Goal: Communication & Community: Answer question/provide support

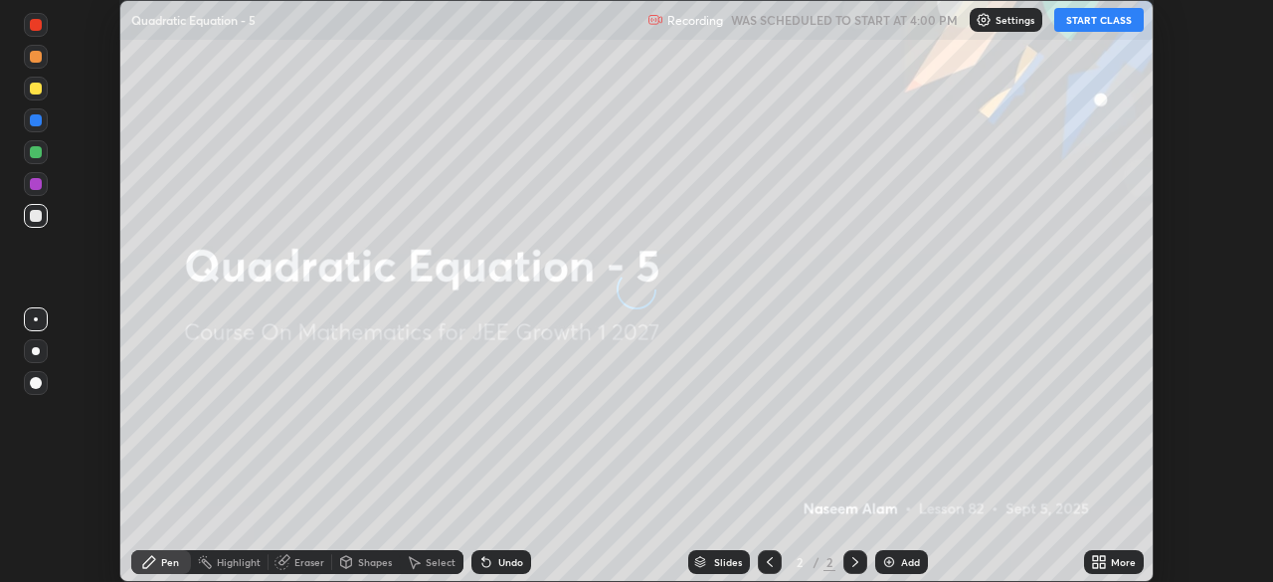
scroll to position [582, 1272]
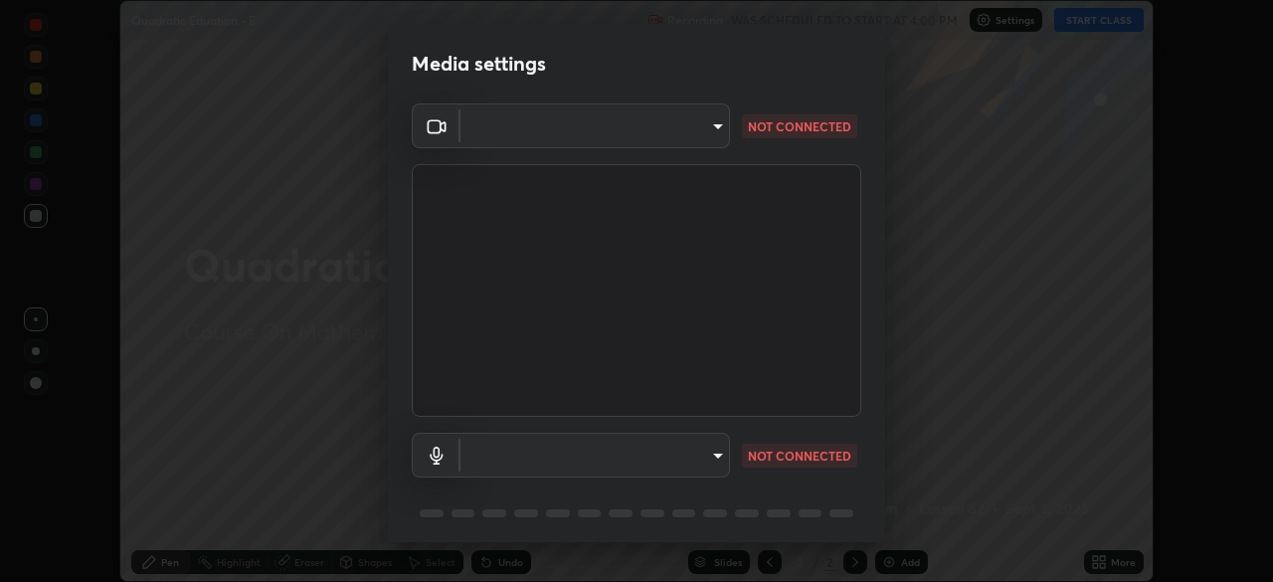
type input "6c2cbd707de14d6f22ad6aa38dcece7be3c4addb00b53b9d4bb55d2e14cdbb5a"
type input "c108463416e0f654911d3f2d5d8dc70540b561df972e8d28c90434f423b2e045"
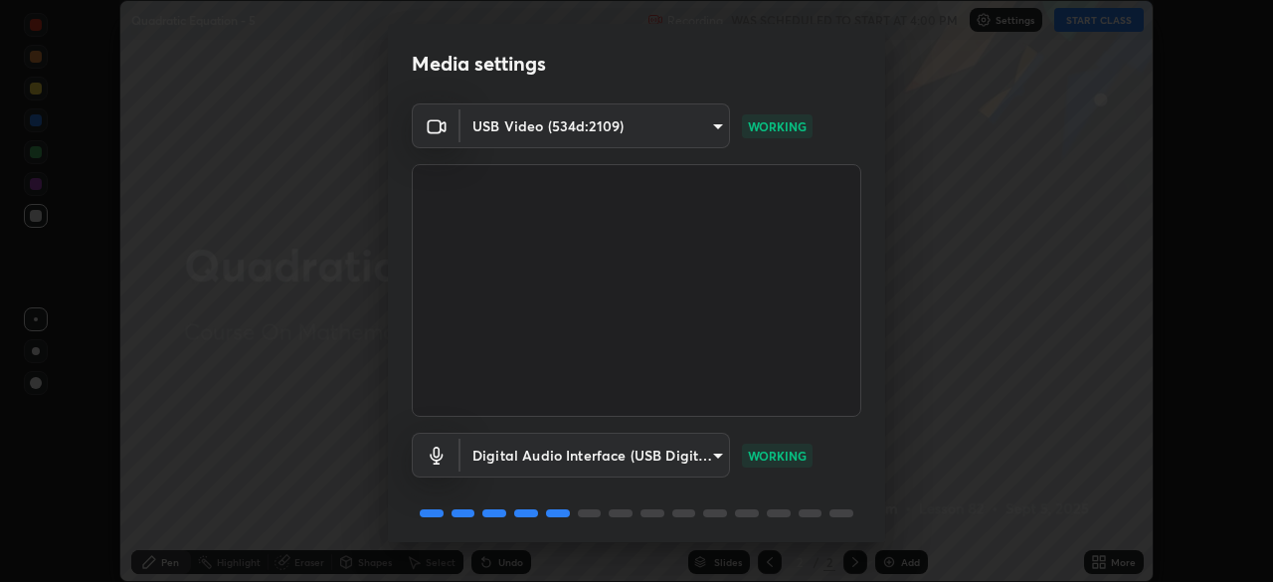
scroll to position [71, 0]
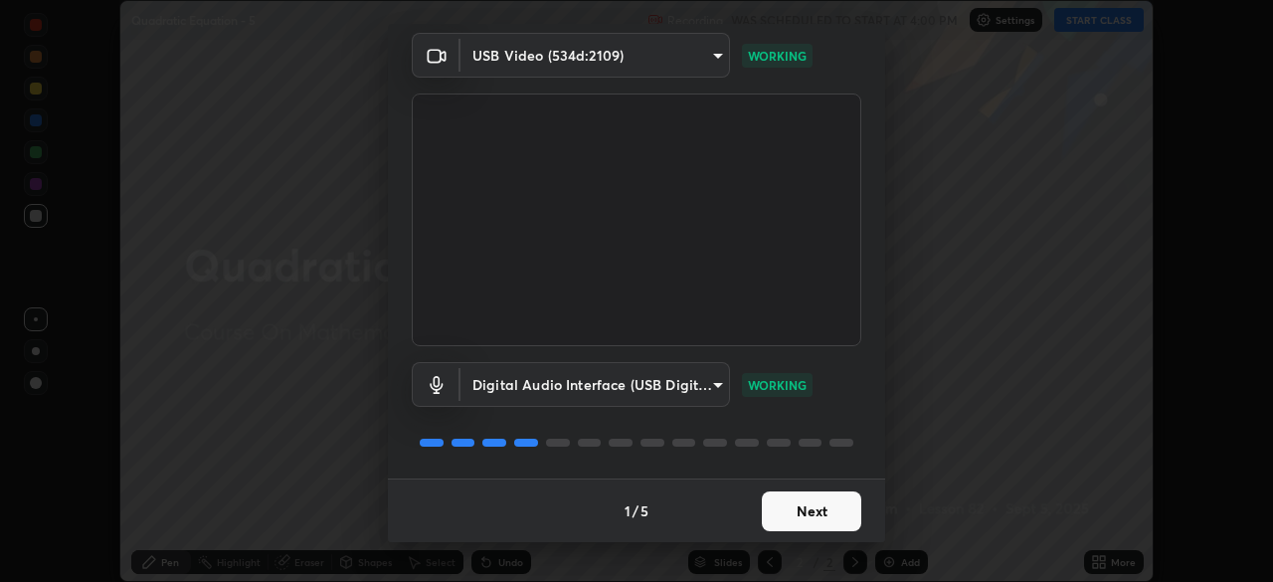
click at [808, 512] on button "Next" at bounding box center [811, 511] width 99 height 40
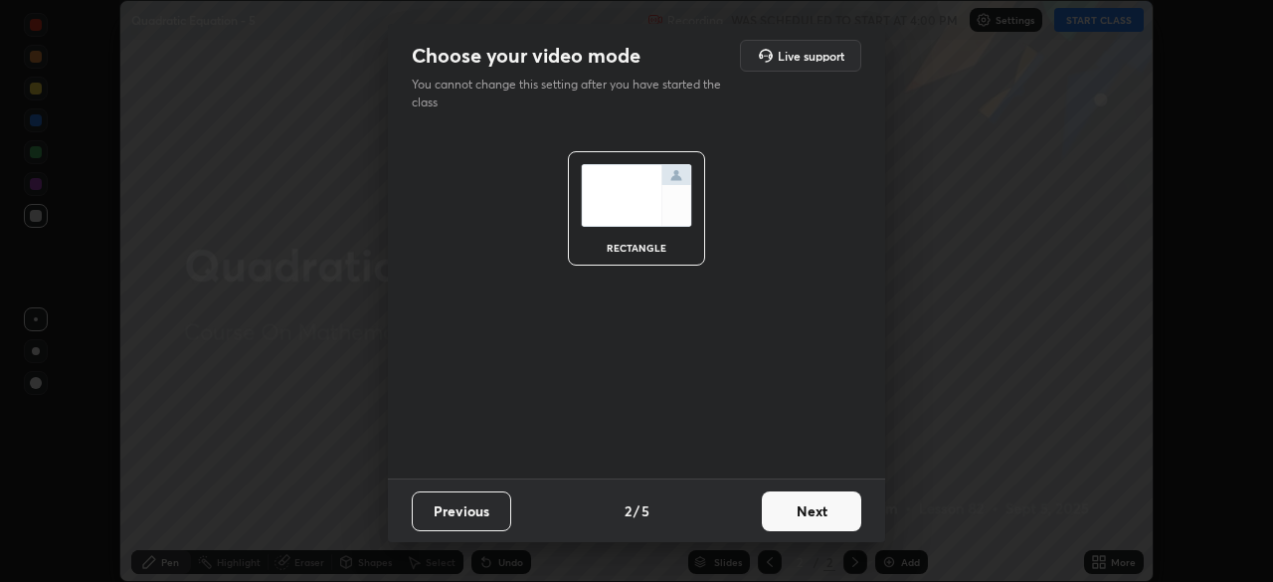
scroll to position [0, 0]
click at [815, 519] on button "Next" at bounding box center [811, 511] width 99 height 40
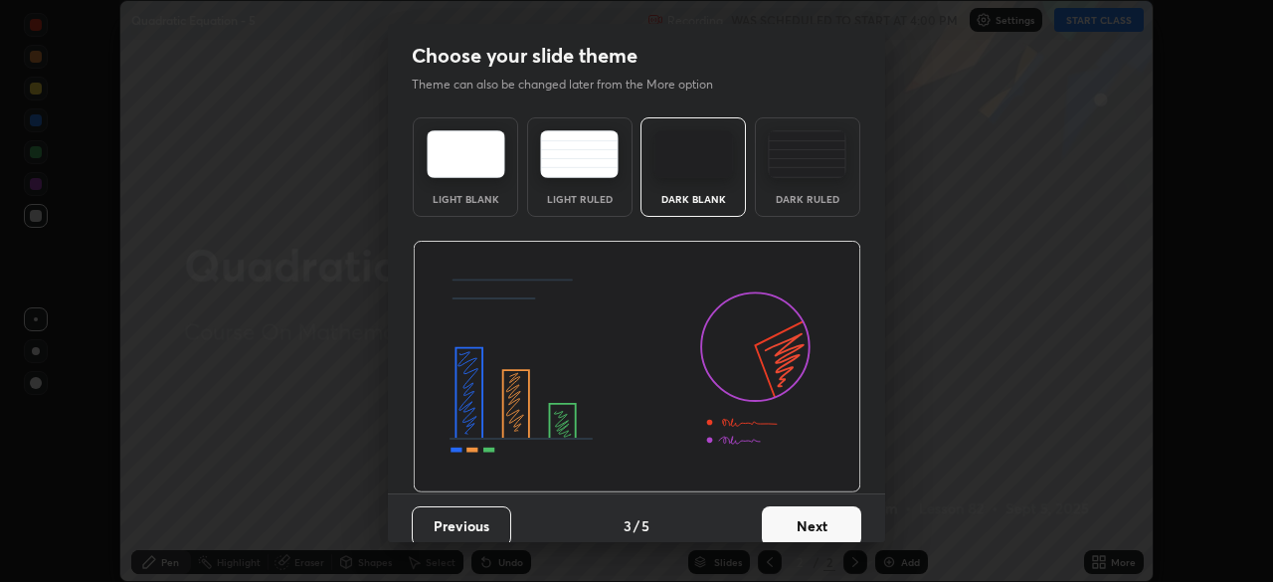
click at [823, 522] on button "Next" at bounding box center [811, 526] width 99 height 40
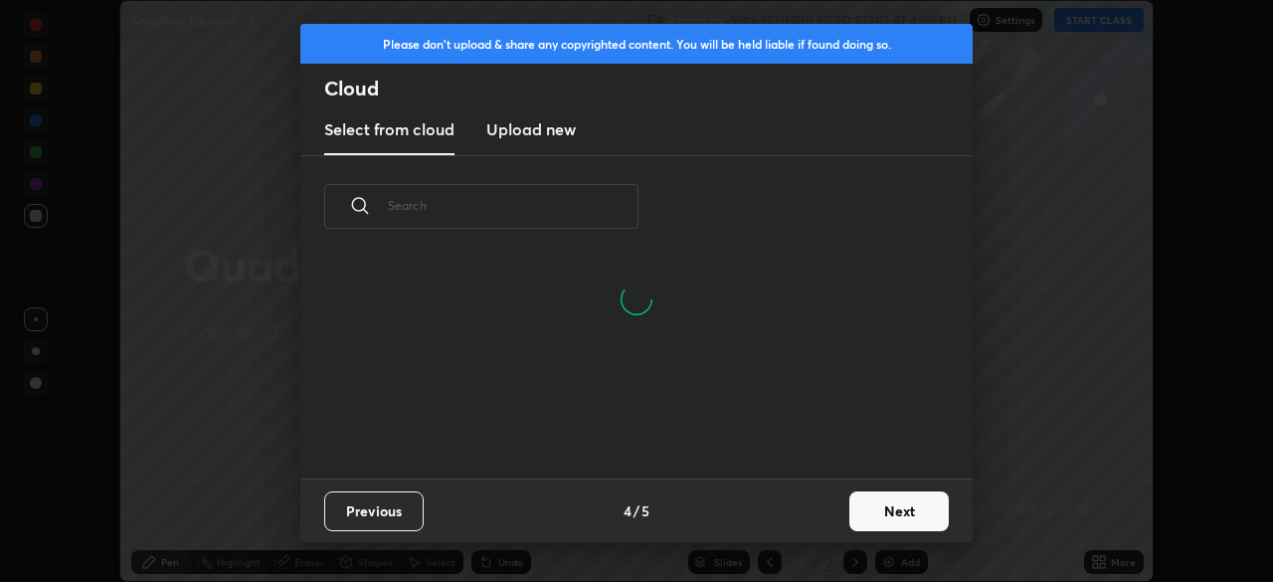
click at [894, 522] on button "Next" at bounding box center [899, 511] width 99 height 40
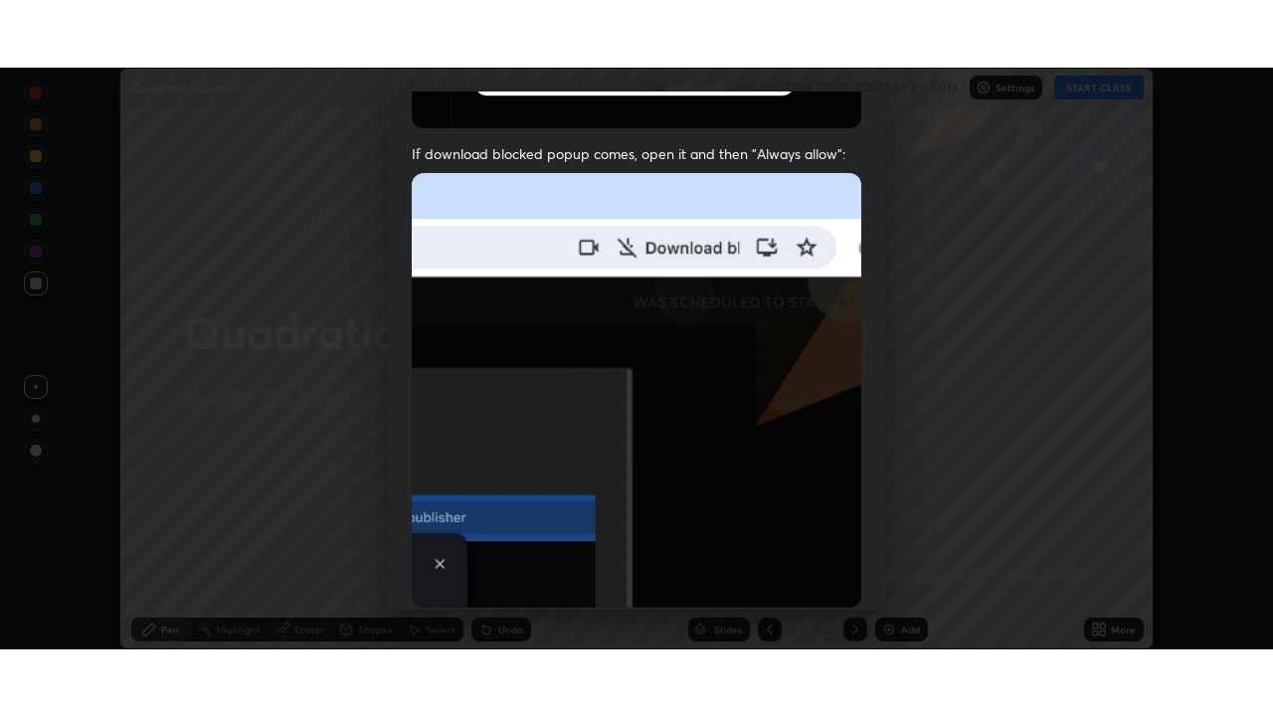
scroll to position [477, 0]
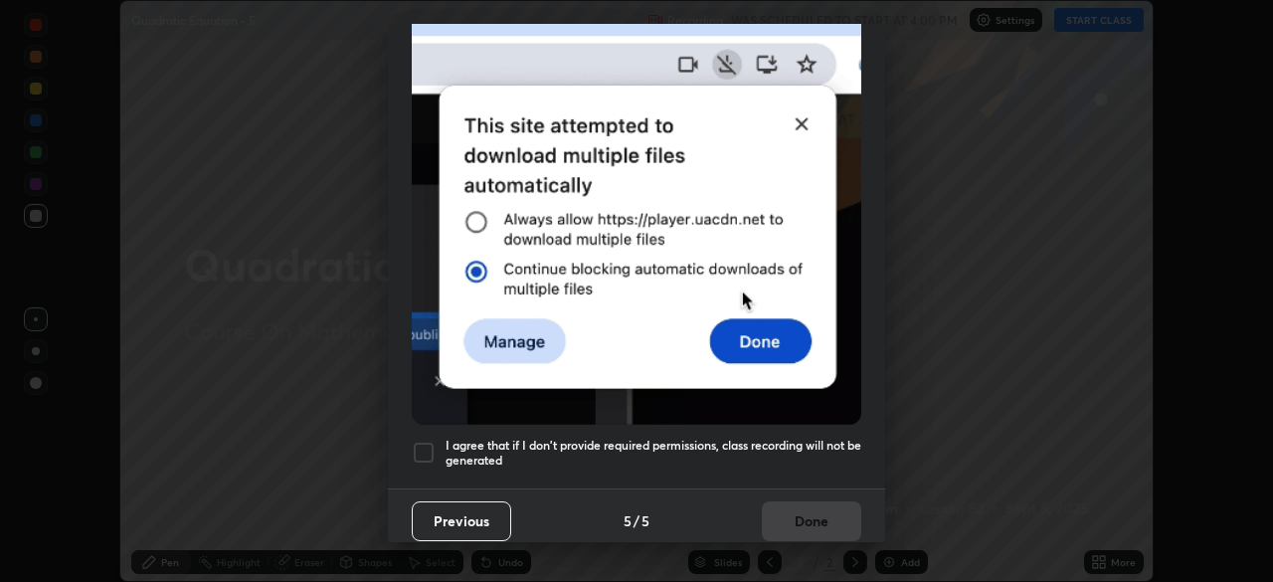
click at [780, 441] on h5 "I agree that if I don't provide required permissions, class recording will not …" at bounding box center [654, 453] width 416 height 31
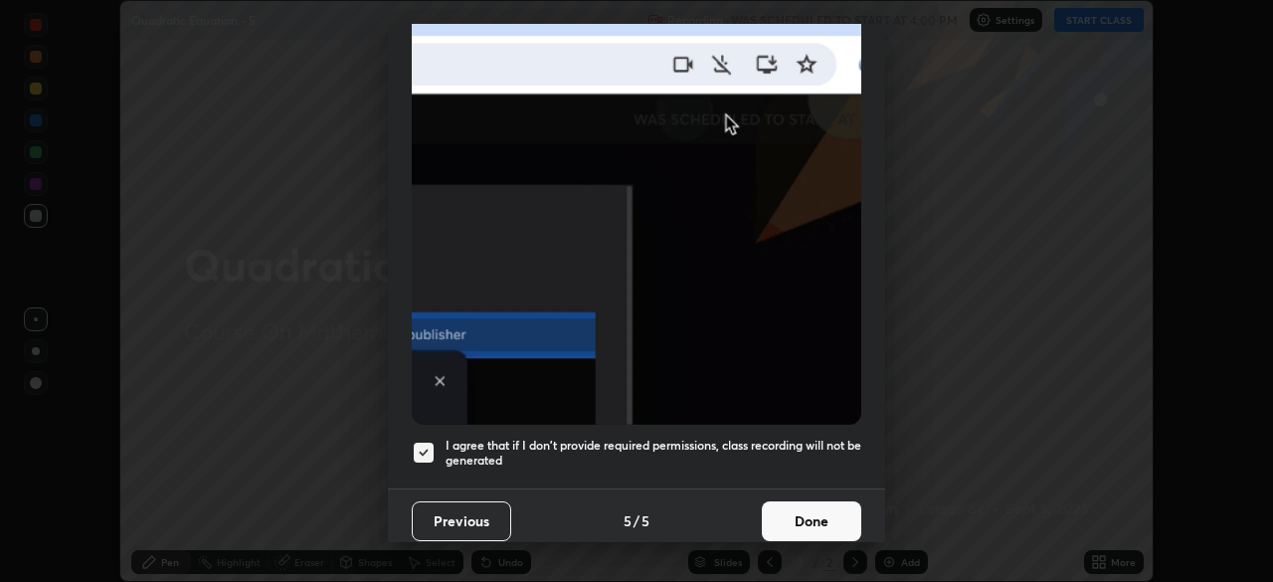
click at [812, 521] on button "Done" at bounding box center [811, 521] width 99 height 40
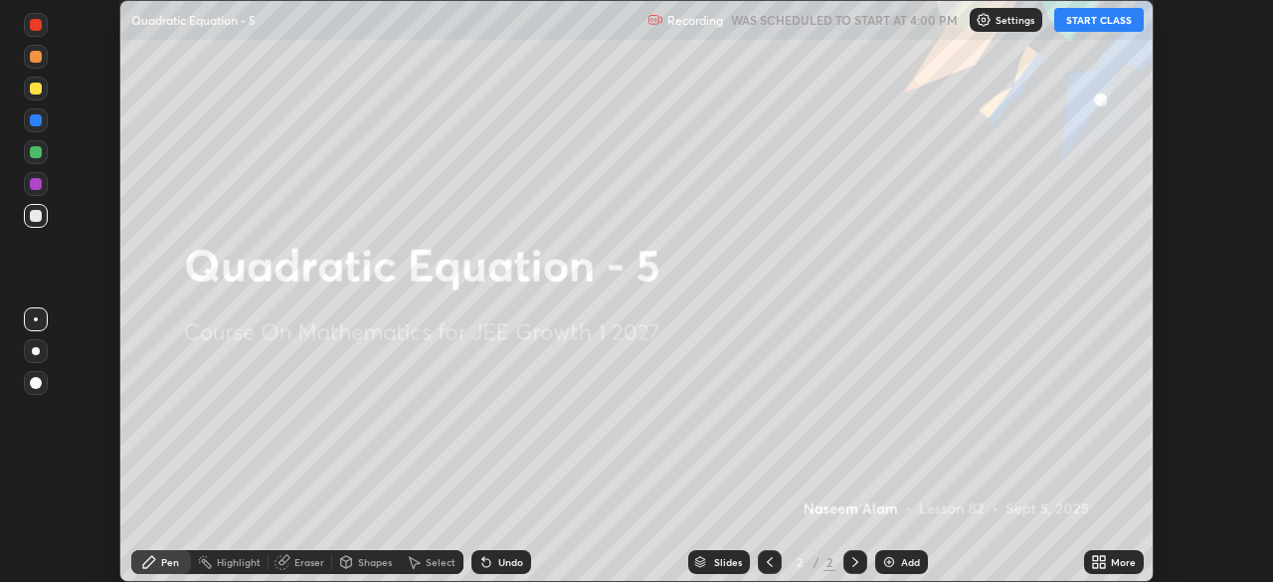
click at [1095, 571] on div "More" at bounding box center [1114, 562] width 60 height 24
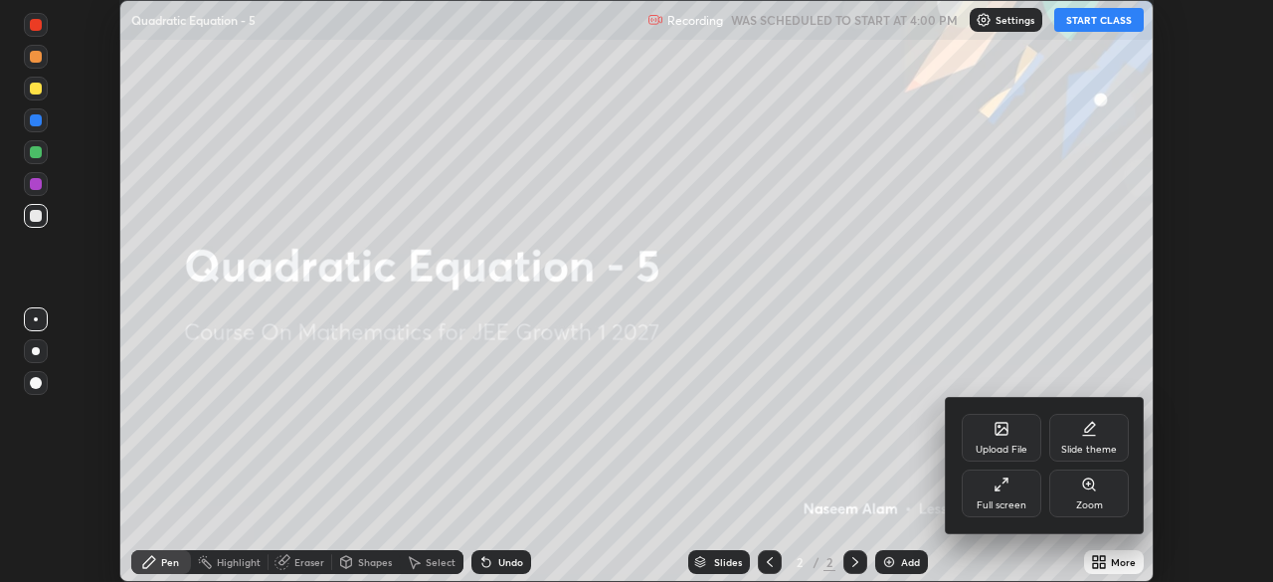
click at [1006, 501] on div "Full screen" at bounding box center [1002, 505] width 50 height 10
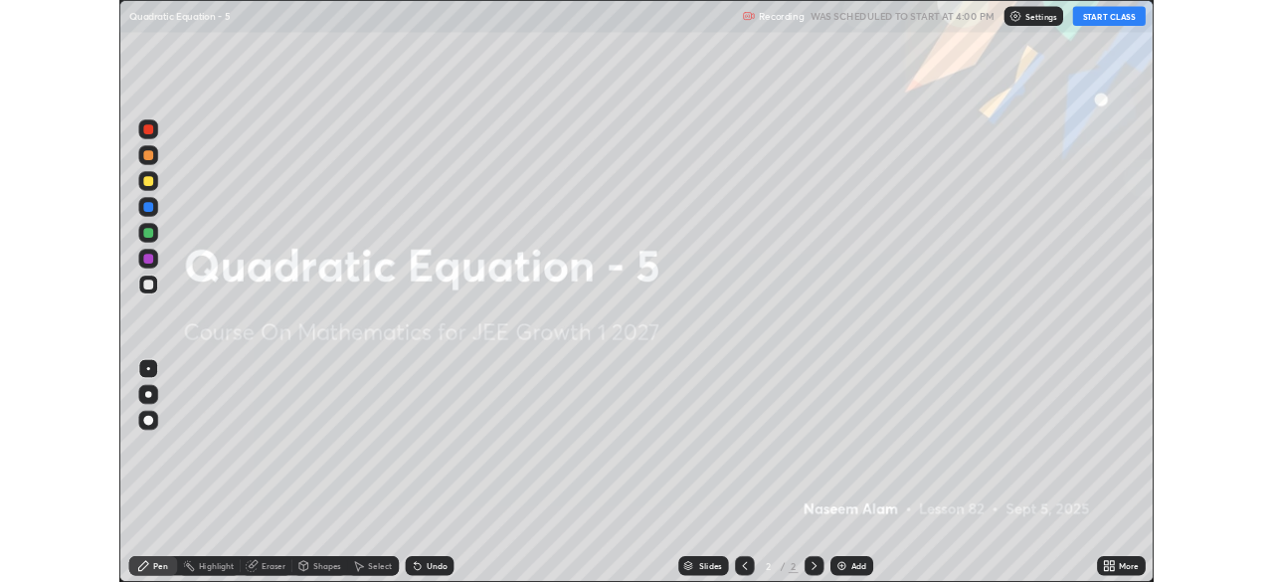
scroll to position [716, 1273]
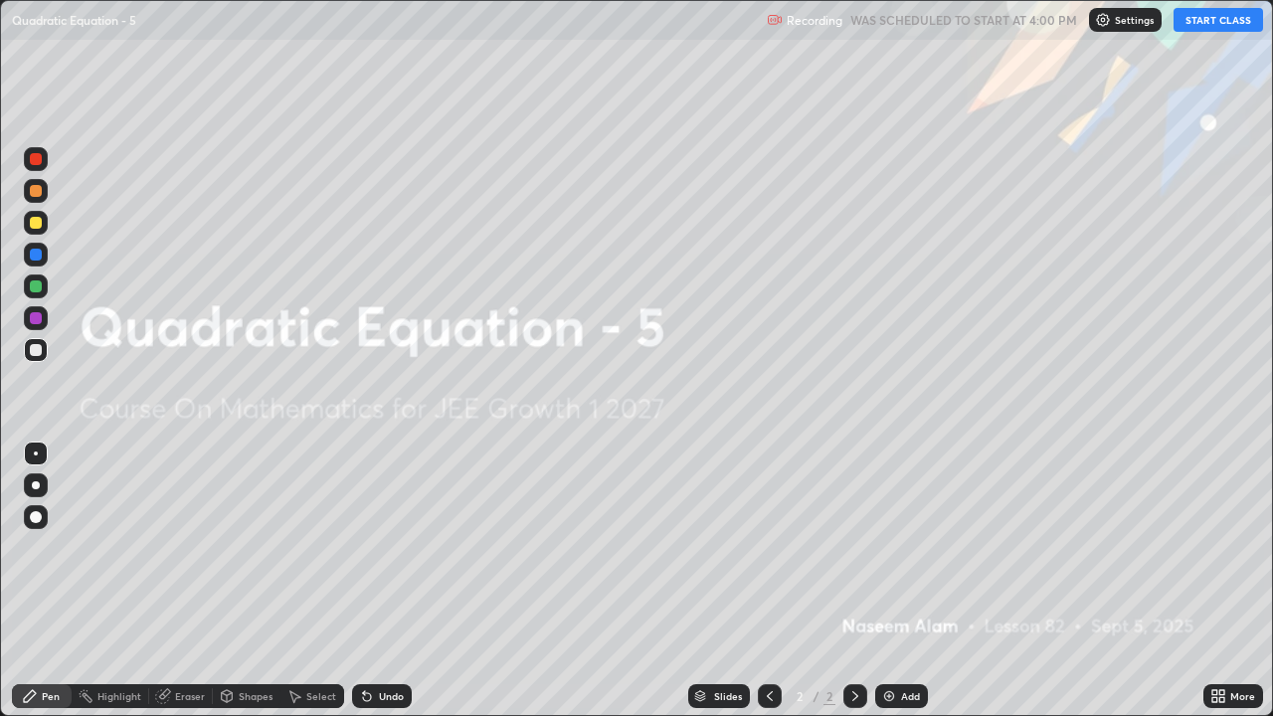
click at [1218, 24] on button "START CLASS" at bounding box center [1219, 20] width 90 height 24
click at [881, 581] on img at bounding box center [889, 696] width 16 height 16
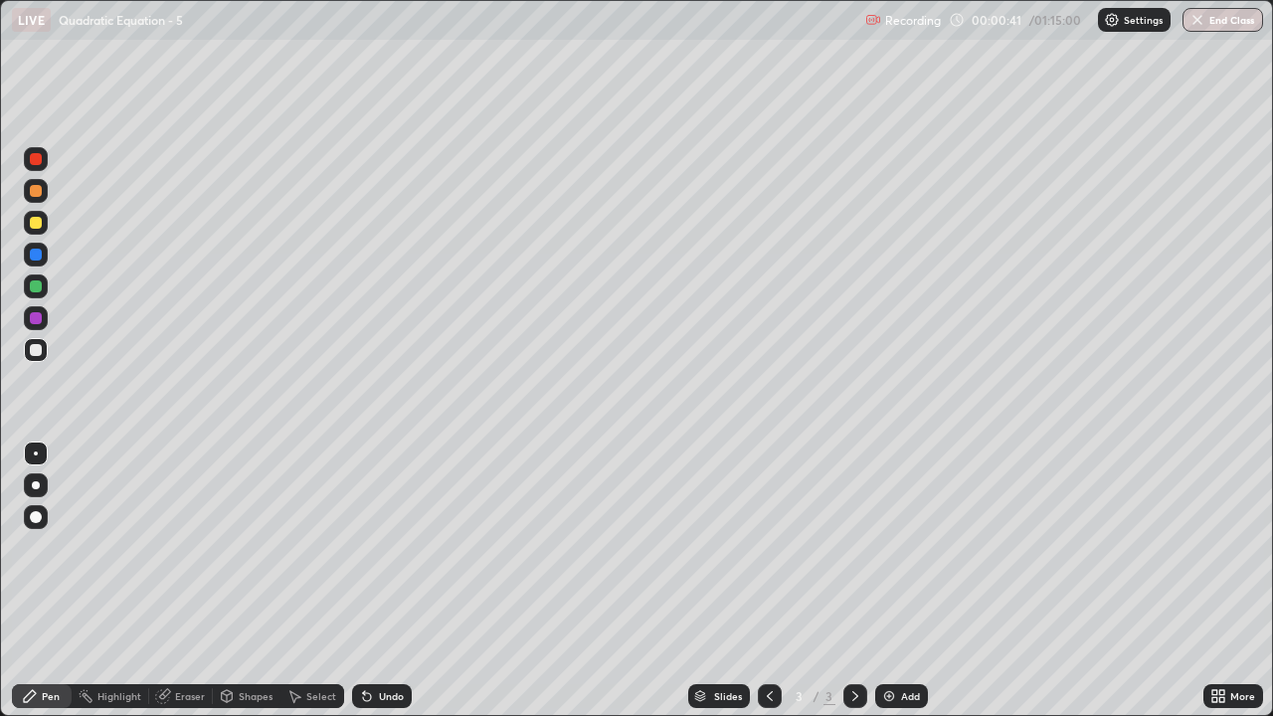
click at [380, 581] on div "Undo" at bounding box center [391, 696] width 25 height 10
click at [384, 581] on div "Undo" at bounding box center [391, 696] width 25 height 10
click at [314, 581] on div "Select" at bounding box center [321, 696] width 30 height 10
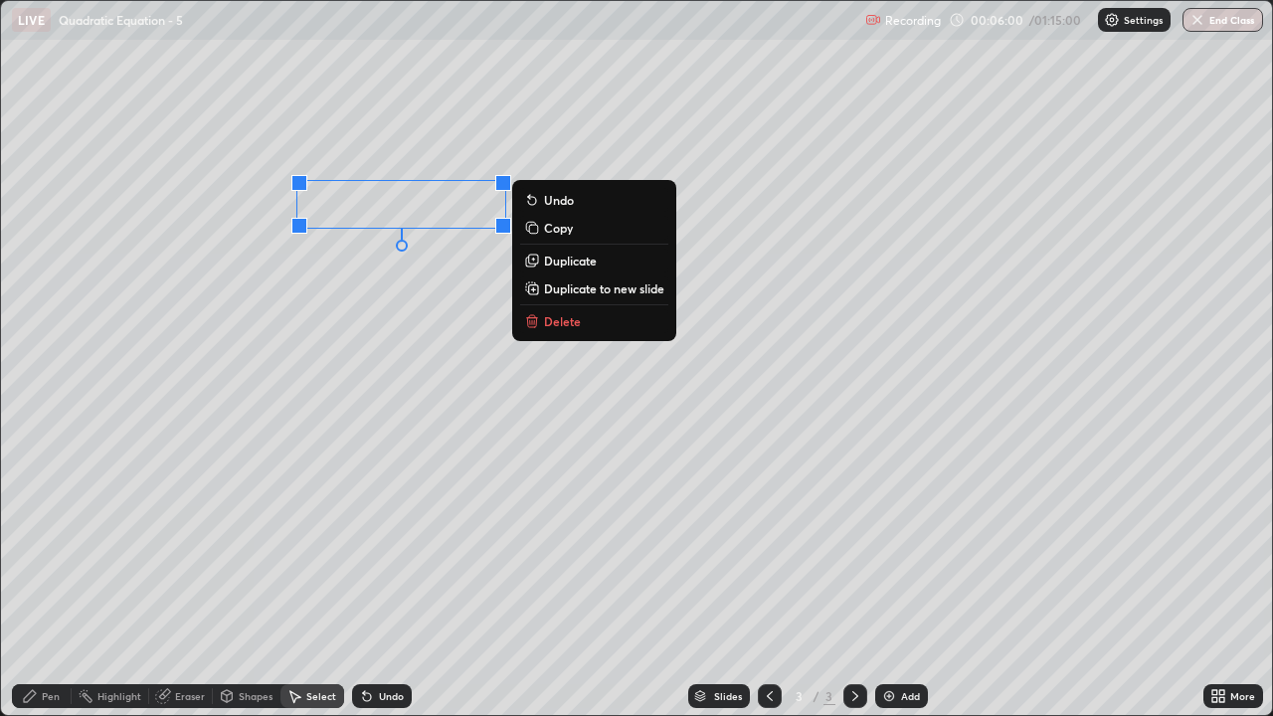
click at [547, 321] on p "Delete" at bounding box center [562, 321] width 37 height 16
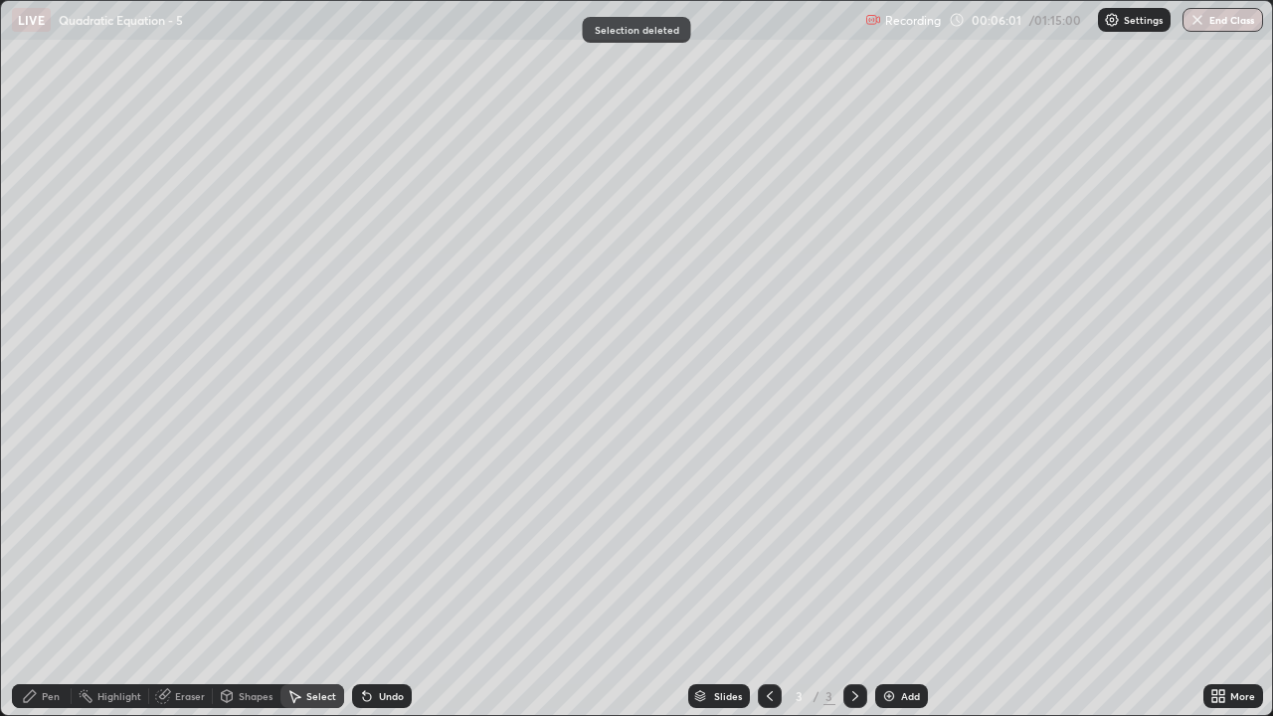
click at [45, 581] on div "Pen" at bounding box center [42, 696] width 60 height 24
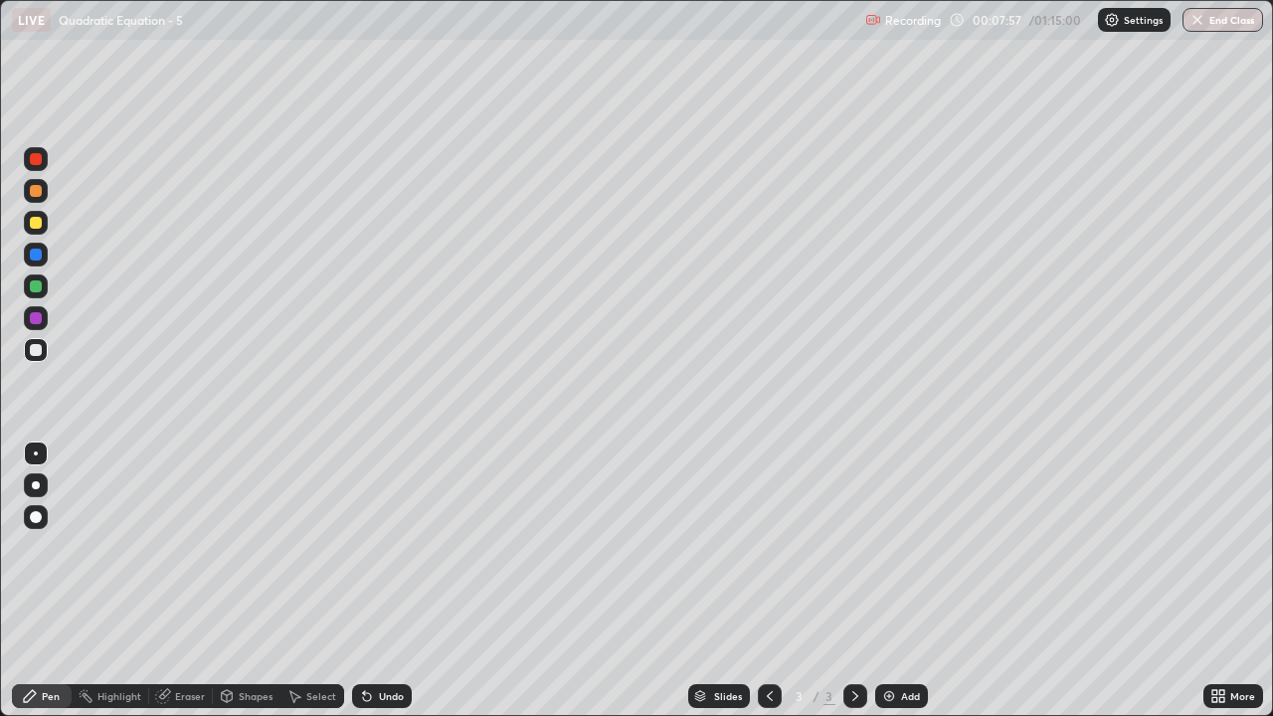
click at [379, 581] on div "Undo" at bounding box center [391, 696] width 25 height 10
click at [894, 581] on img at bounding box center [889, 696] width 16 height 16
click at [382, 581] on div "Undo" at bounding box center [391, 696] width 25 height 10
click at [385, 581] on div "Undo" at bounding box center [391, 696] width 25 height 10
click at [176, 581] on div "Eraser" at bounding box center [190, 696] width 30 height 10
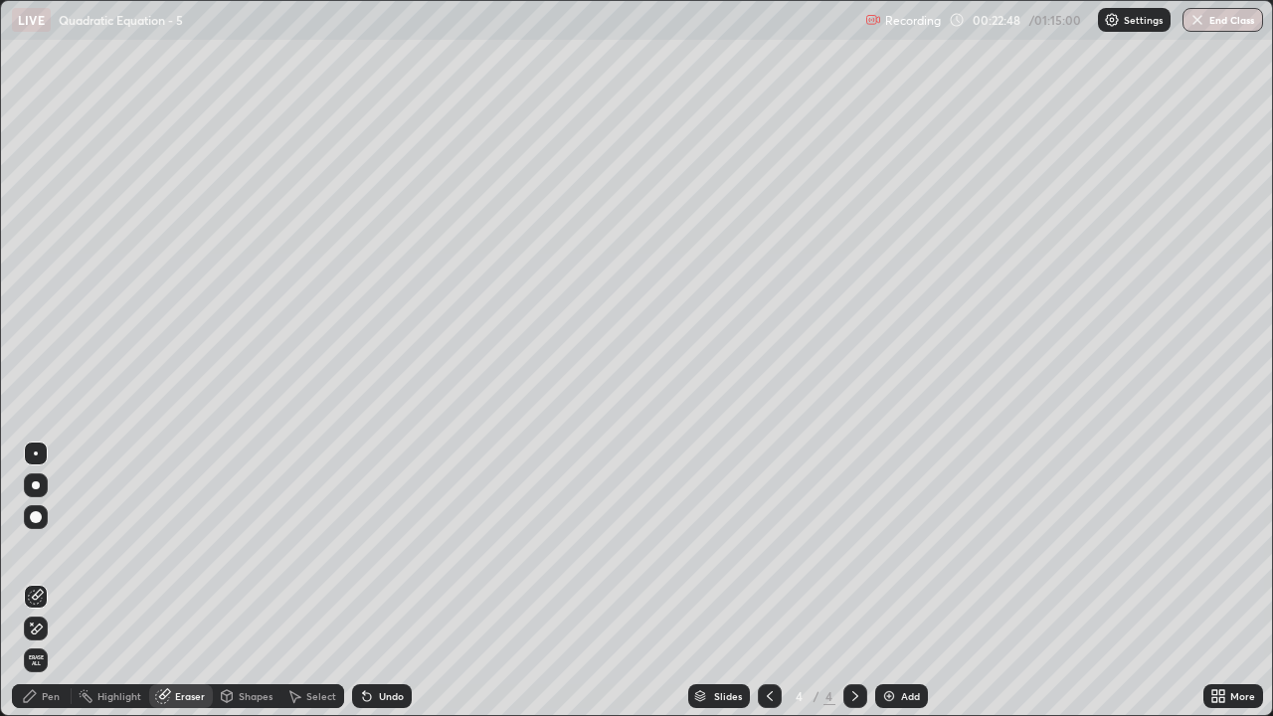
click at [25, 581] on icon at bounding box center [30, 696] width 12 height 12
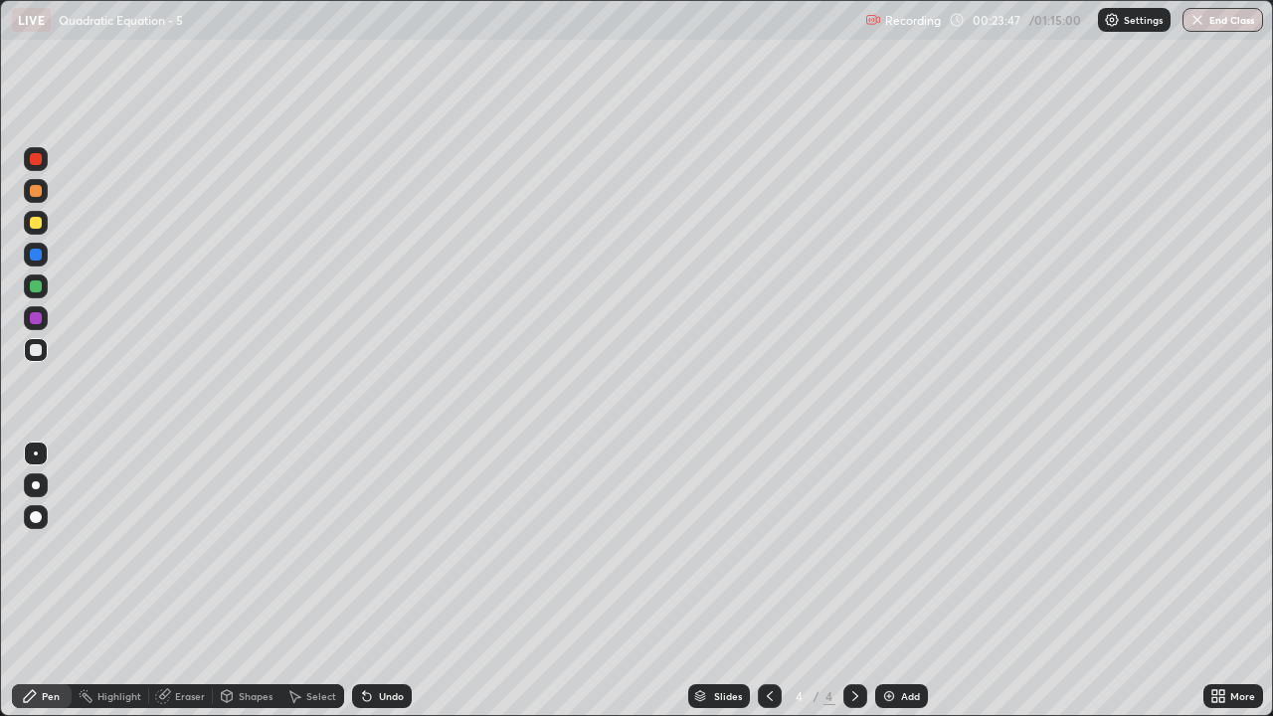
click at [886, 581] on img at bounding box center [889, 696] width 16 height 16
click at [40, 222] on div at bounding box center [36, 223] width 12 height 12
click at [39, 352] on div at bounding box center [36, 350] width 12 height 12
click at [108, 581] on div "Highlight" at bounding box center [119, 696] width 44 height 10
click at [175, 581] on div "Eraser" at bounding box center [190, 696] width 30 height 10
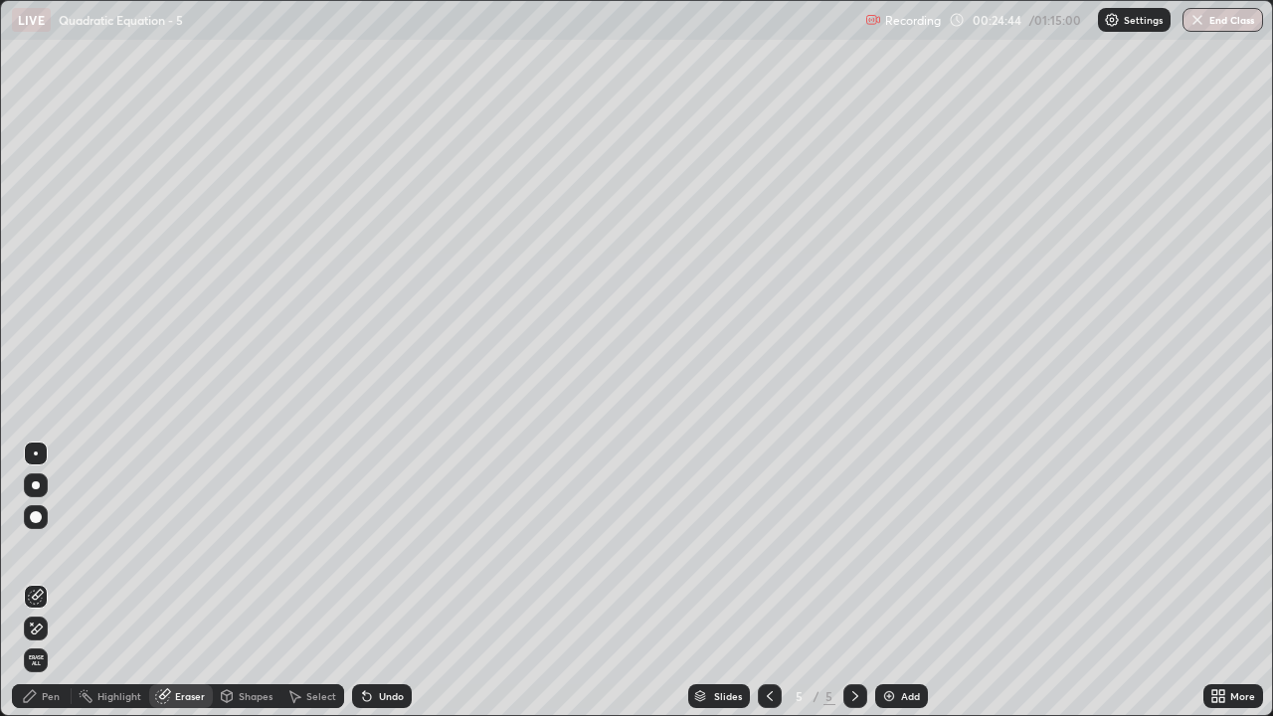
click at [44, 581] on div "Pen" at bounding box center [51, 696] width 18 height 10
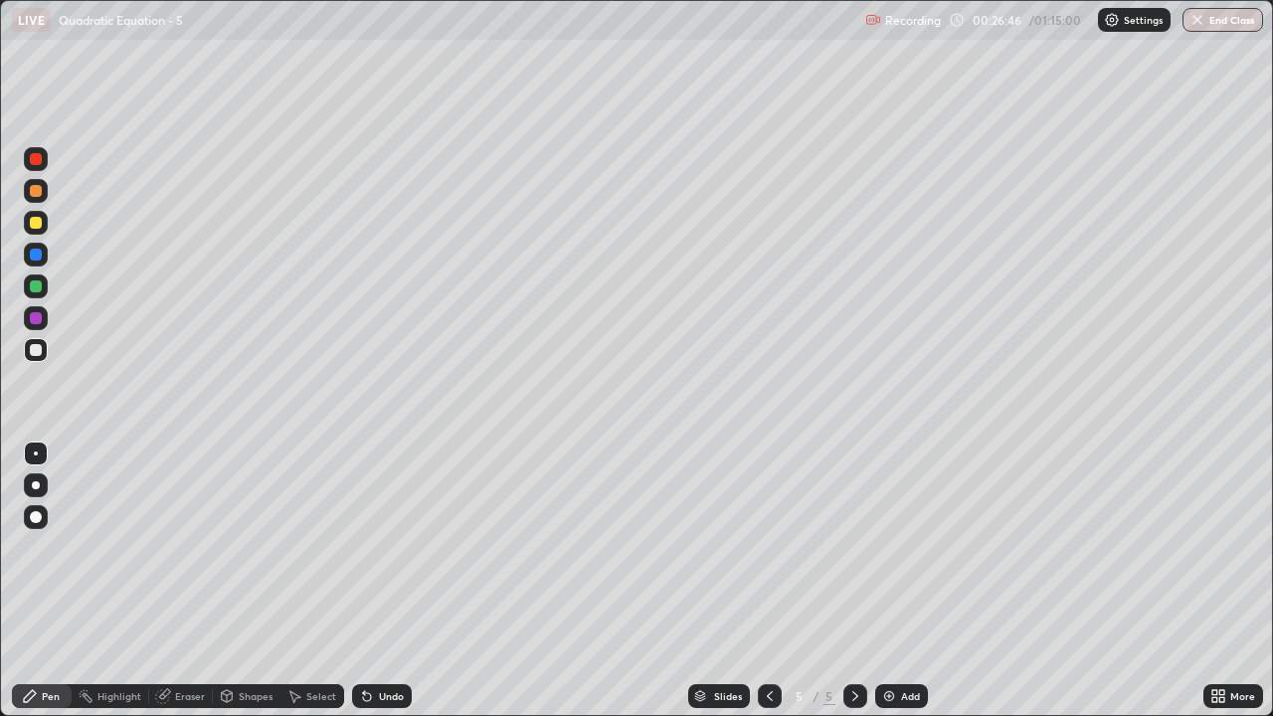
click at [379, 581] on div "Undo" at bounding box center [391, 696] width 25 height 10
click at [381, 581] on div "Undo" at bounding box center [382, 696] width 60 height 24
click at [379, 581] on div "Undo" at bounding box center [391, 696] width 25 height 10
click at [317, 581] on div "Select" at bounding box center [321, 696] width 30 height 10
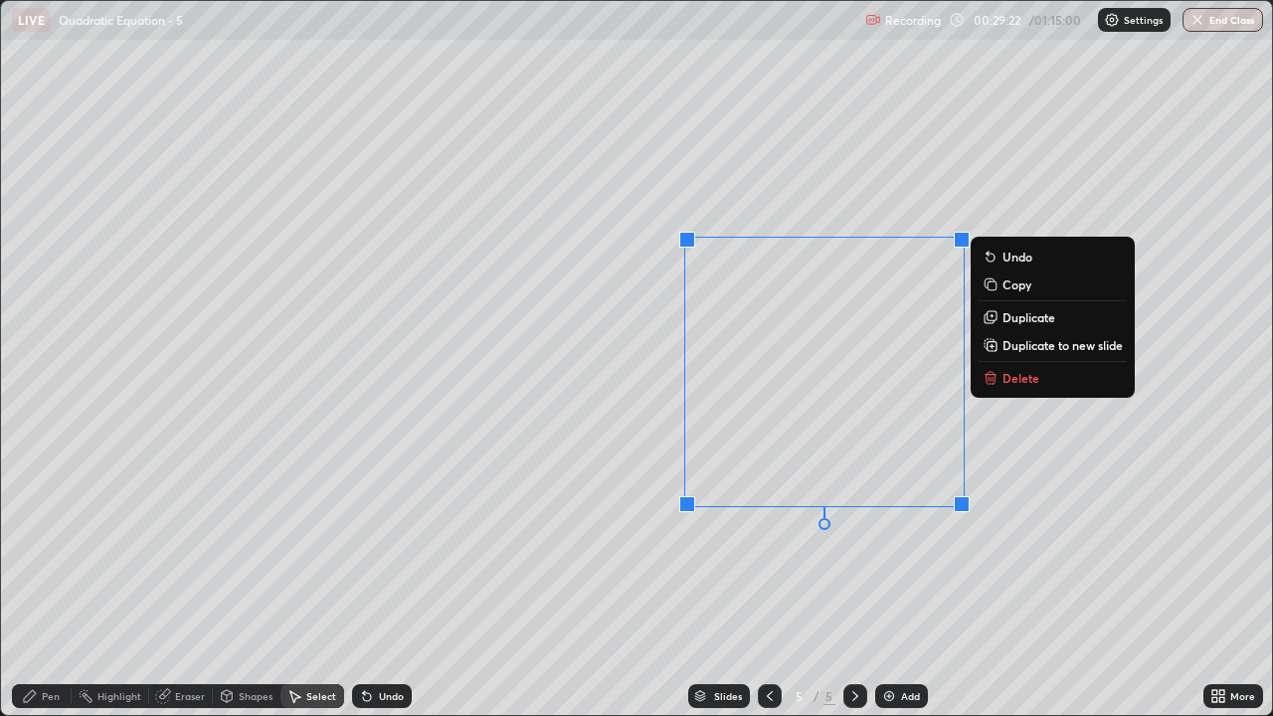
click at [1011, 380] on p "Delete" at bounding box center [1021, 378] width 37 height 16
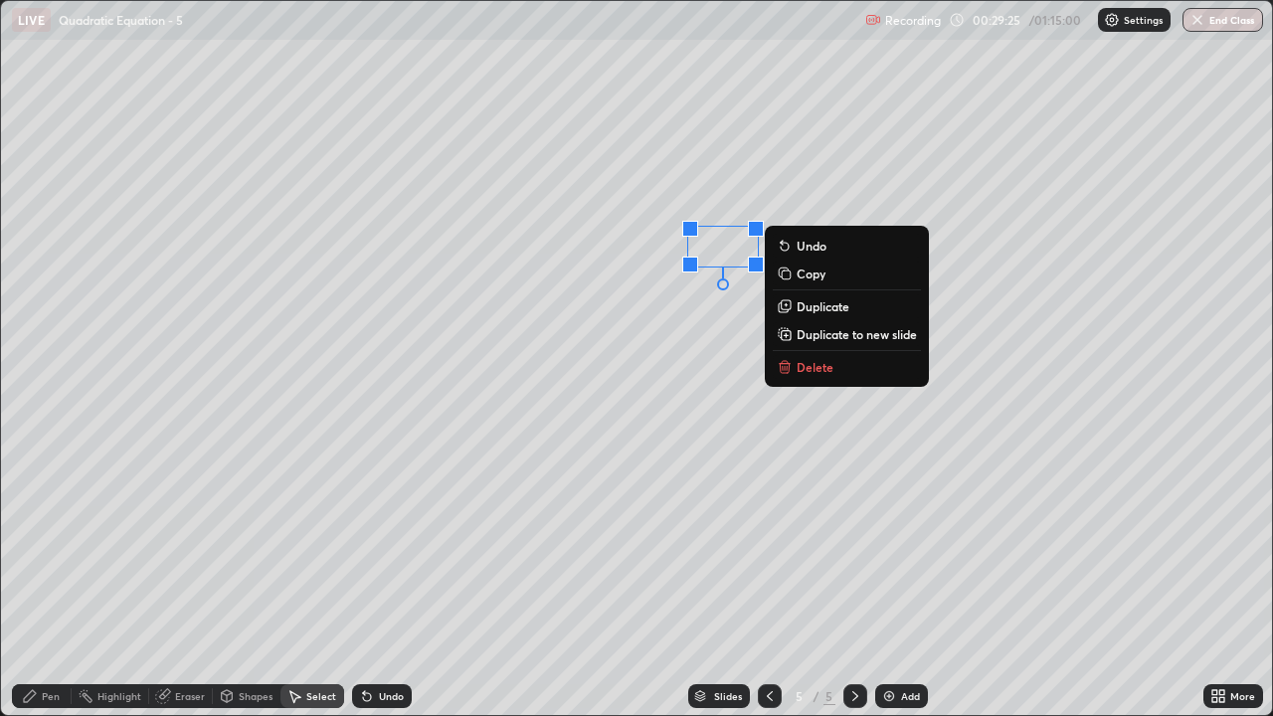
click at [690, 370] on div "0 ° Undo Copy Duplicate Duplicate to new slide Delete" at bounding box center [636, 358] width 1271 height 714
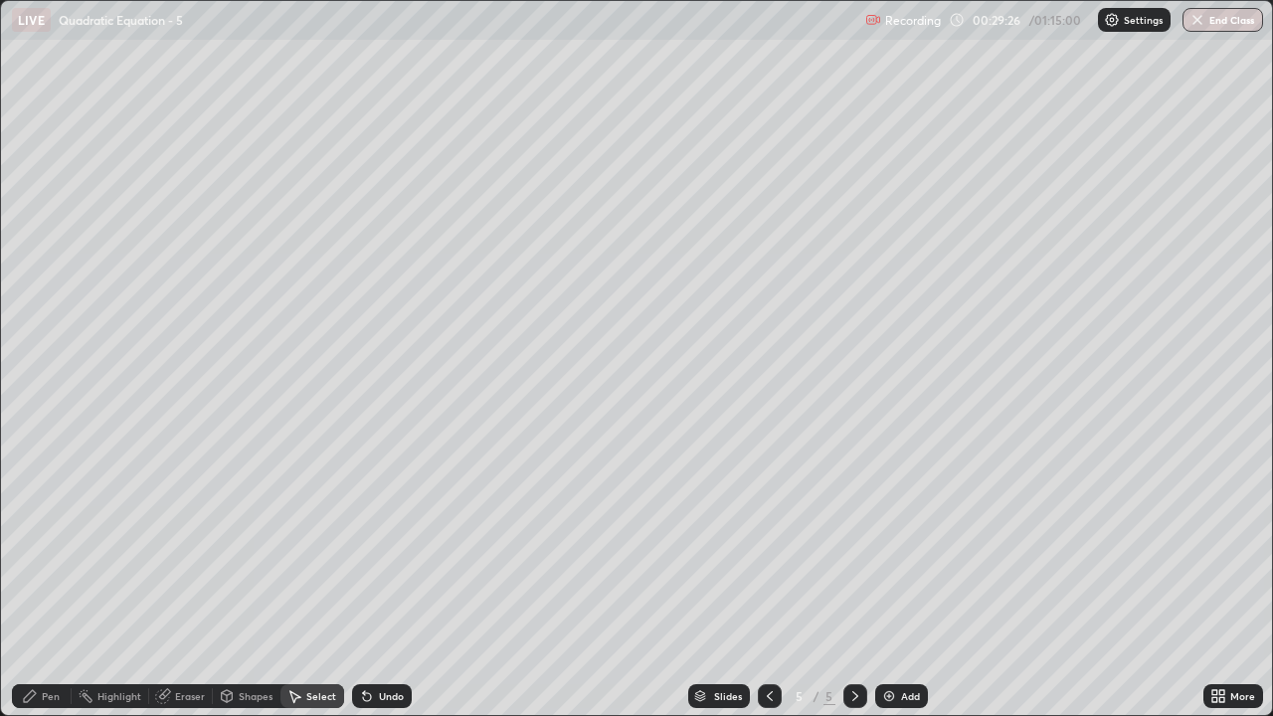
click at [36, 581] on icon at bounding box center [30, 696] width 16 height 16
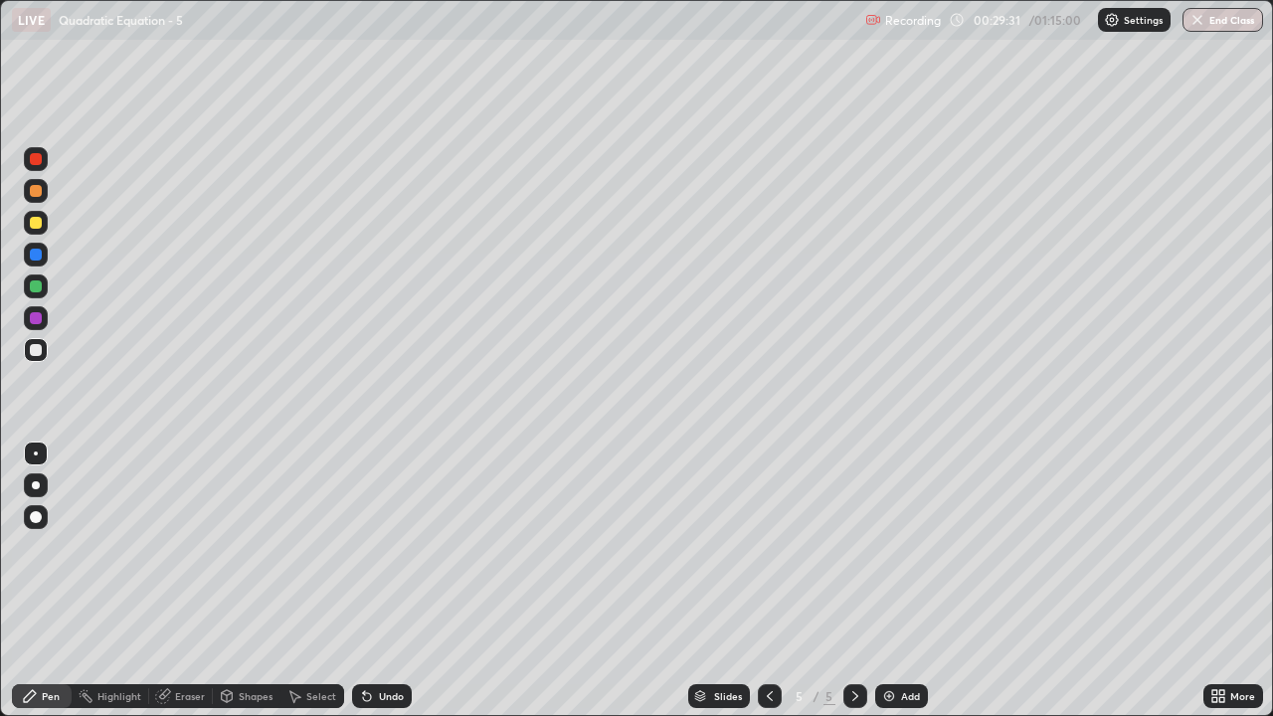
click at [320, 581] on div "Select" at bounding box center [321, 696] width 30 height 10
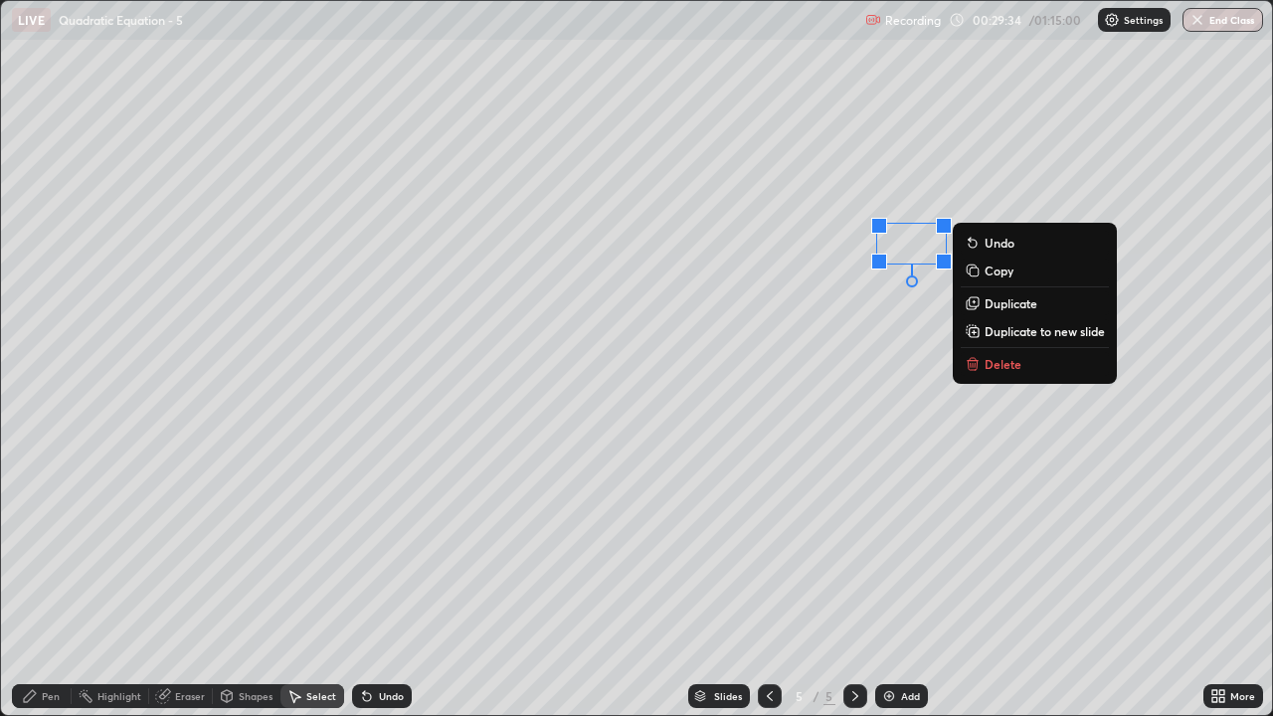
click at [855, 331] on div "0 ° Undo Copy Duplicate Duplicate to new slide Delete" at bounding box center [636, 358] width 1271 height 714
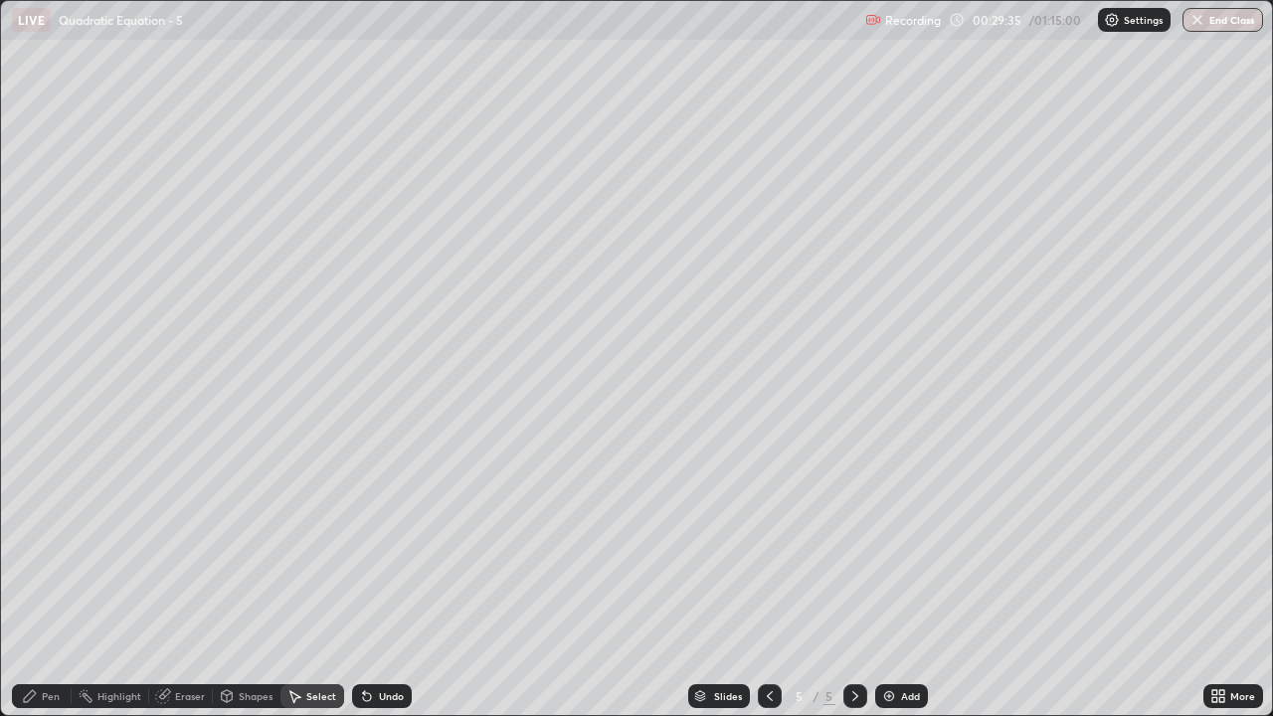
click at [37, 581] on icon at bounding box center [30, 696] width 16 height 16
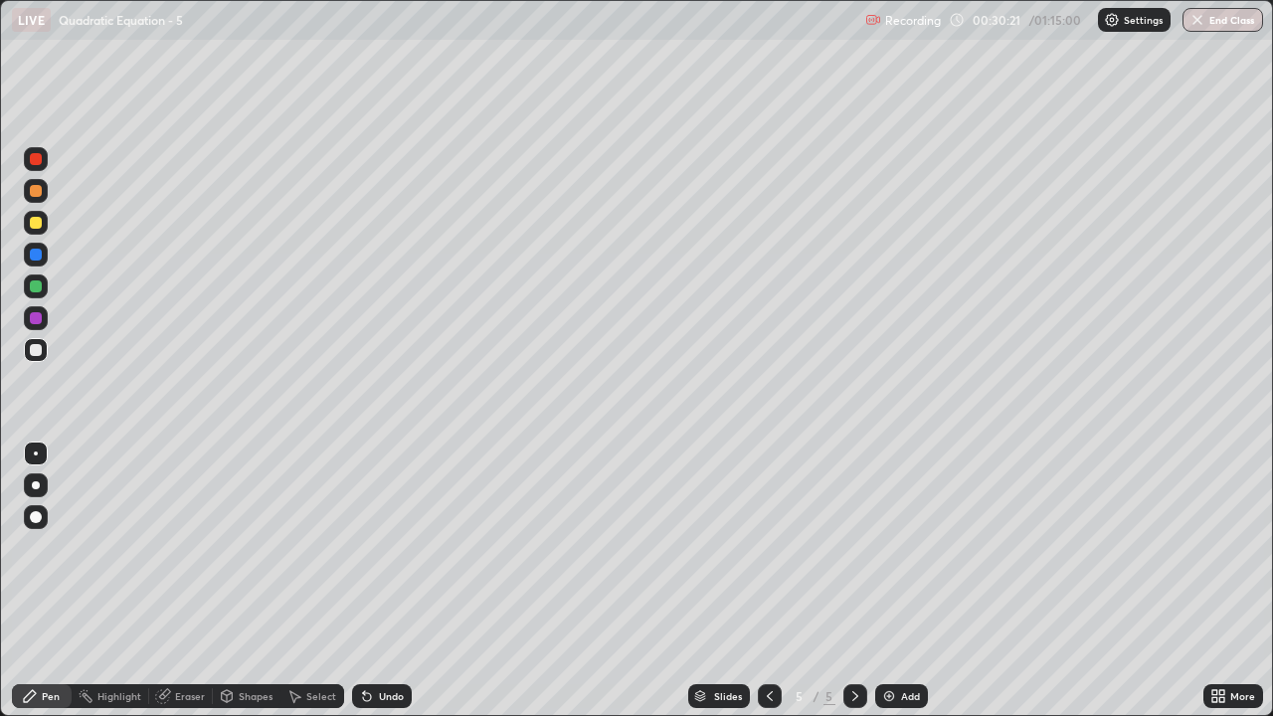
click at [155, 581] on icon at bounding box center [163, 696] width 16 height 16
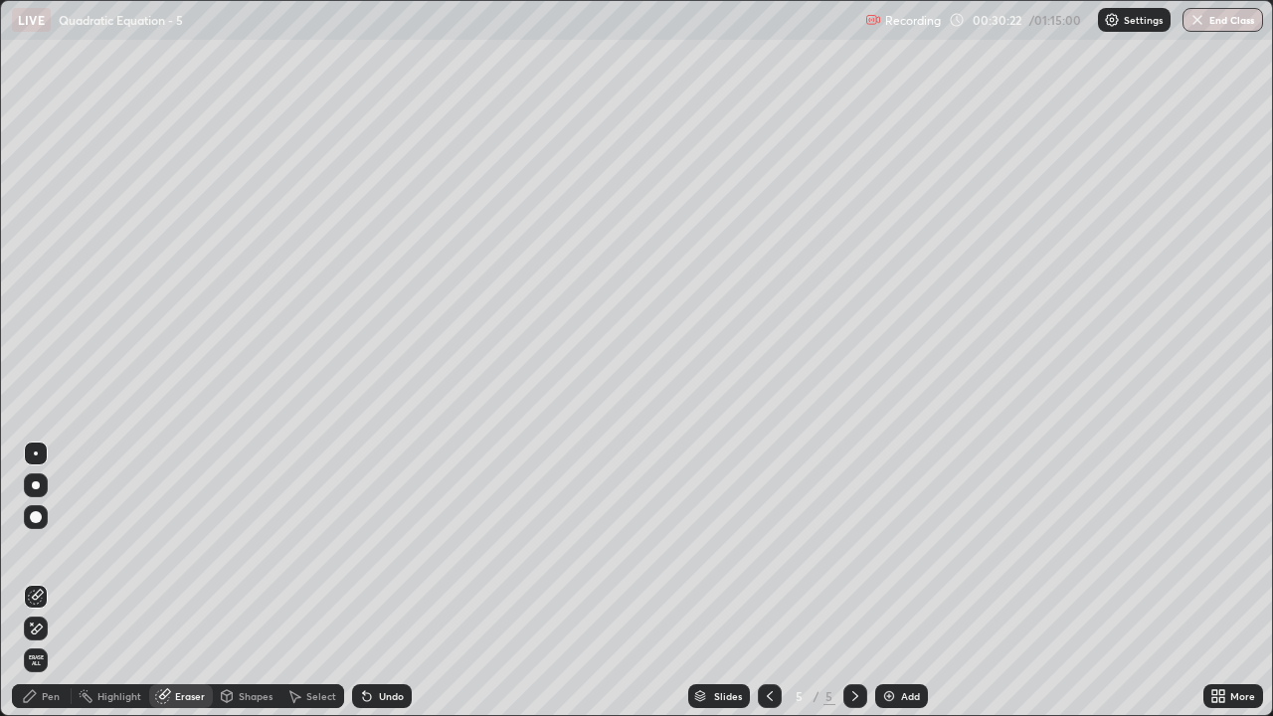
click at [154, 581] on div "Eraser" at bounding box center [181, 696] width 64 height 24
click at [37, 581] on icon at bounding box center [30, 696] width 16 height 16
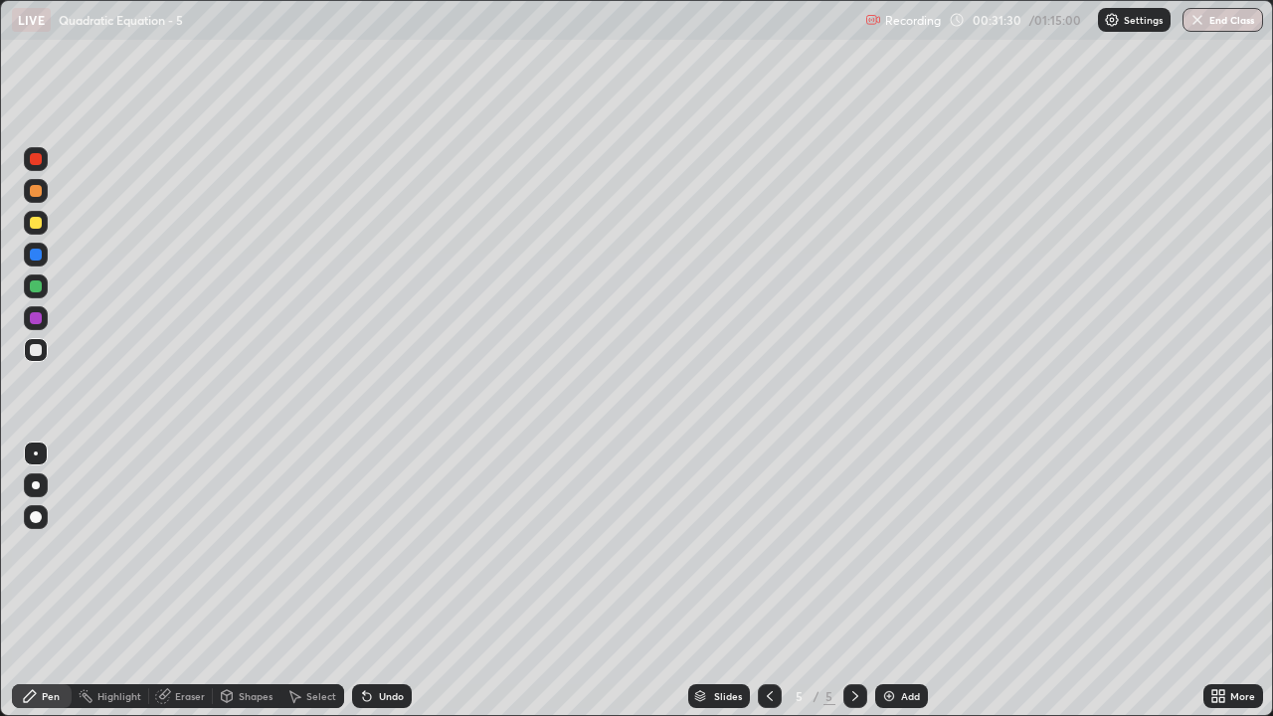
click at [768, 581] on icon at bounding box center [770, 696] width 16 height 16
click at [853, 581] on icon at bounding box center [856, 696] width 16 height 16
click at [890, 581] on img at bounding box center [889, 696] width 16 height 16
click at [36, 225] on div at bounding box center [36, 223] width 12 height 12
click at [35, 348] on div at bounding box center [36, 350] width 12 height 12
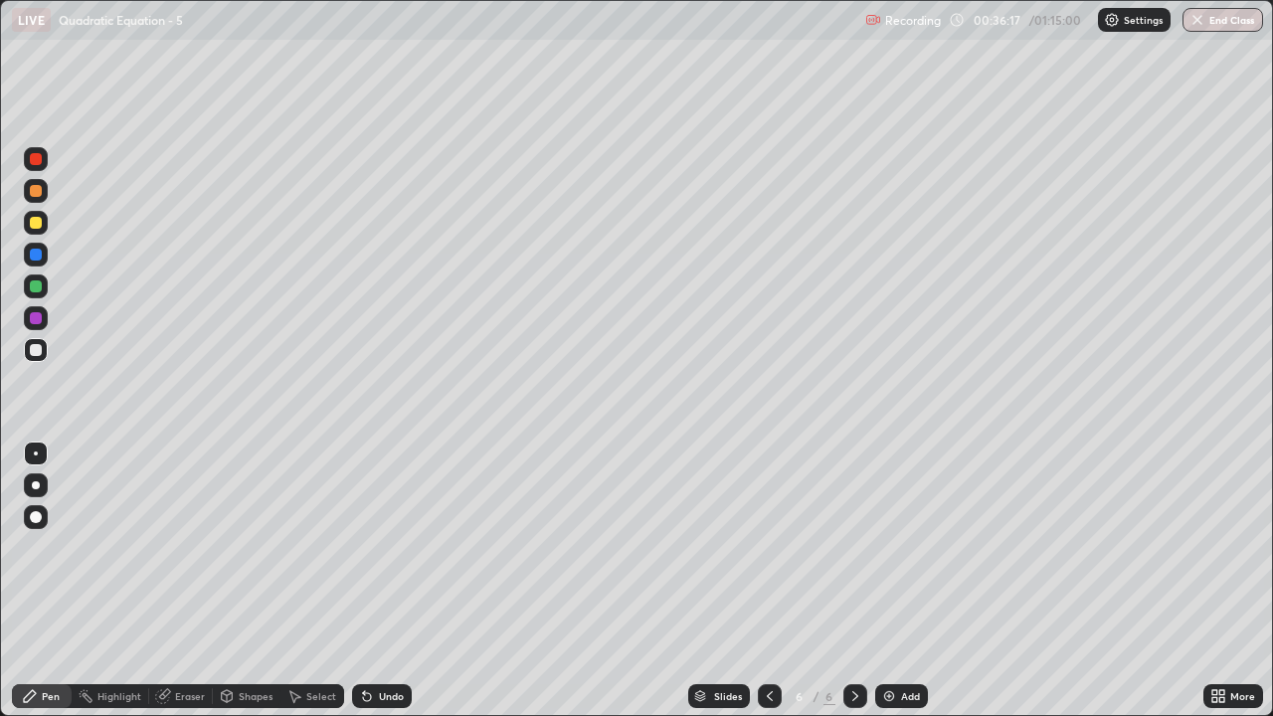
click at [396, 581] on div "Undo" at bounding box center [391, 696] width 25 height 10
click at [771, 581] on icon at bounding box center [770, 696] width 16 height 16
click at [768, 581] on icon at bounding box center [770, 696] width 16 height 16
click at [308, 581] on div "Select" at bounding box center [321, 696] width 30 height 10
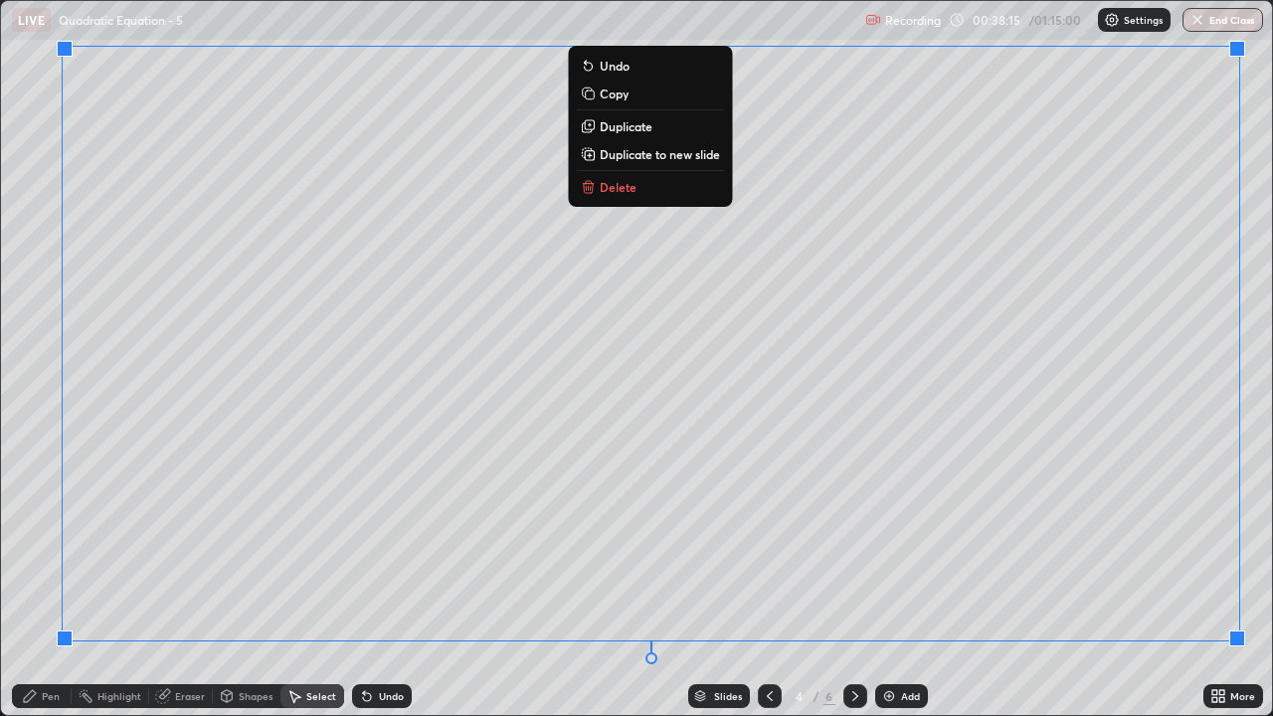
click at [611, 92] on p "Copy" at bounding box center [614, 94] width 29 height 16
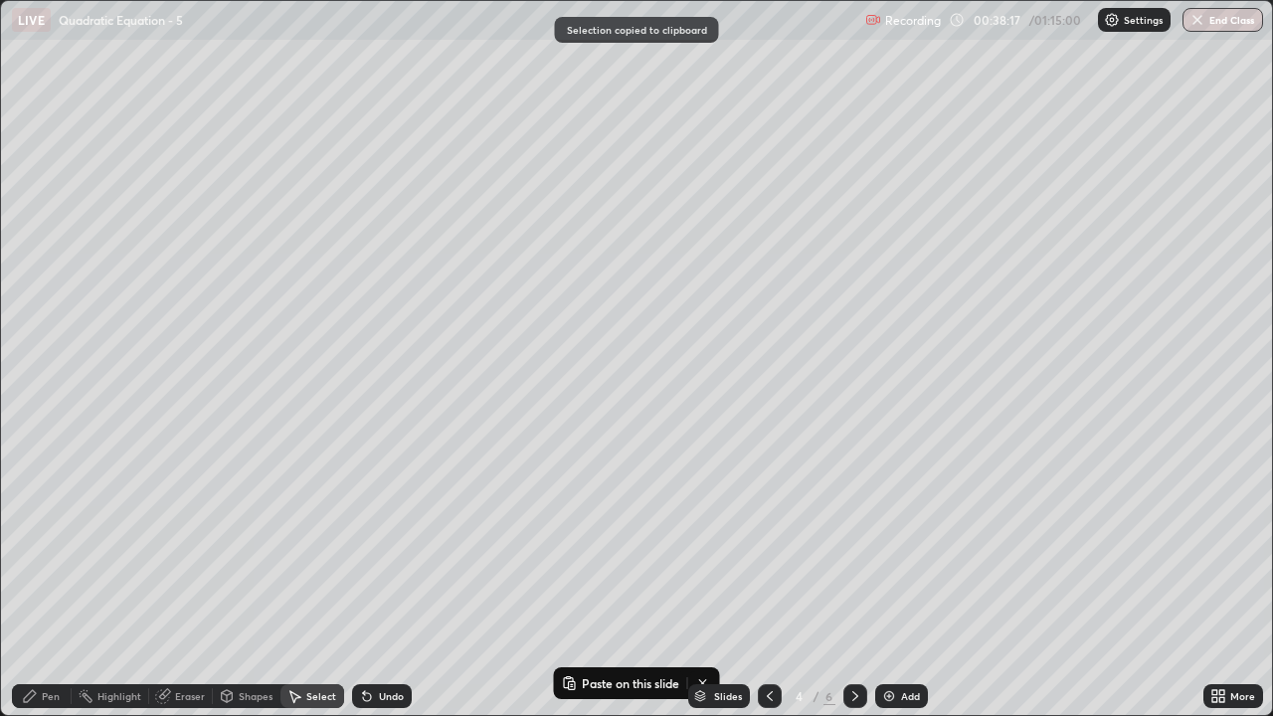
click at [854, 581] on icon at bounding box center [856, 696] width 16 height 16
click at [852, 581] on icon at bounding box center [856, 696] width 16 height 16
click at [856, 581] on icon at bounding box center [856, 696] width 16 height 16
click at [890, 581] on img at bounding box center [889, 696] width 16 height 16
click at [590, 581] on div "Slides 7 / 7 Add" at bounding box center [808, 696] width 792 height 40
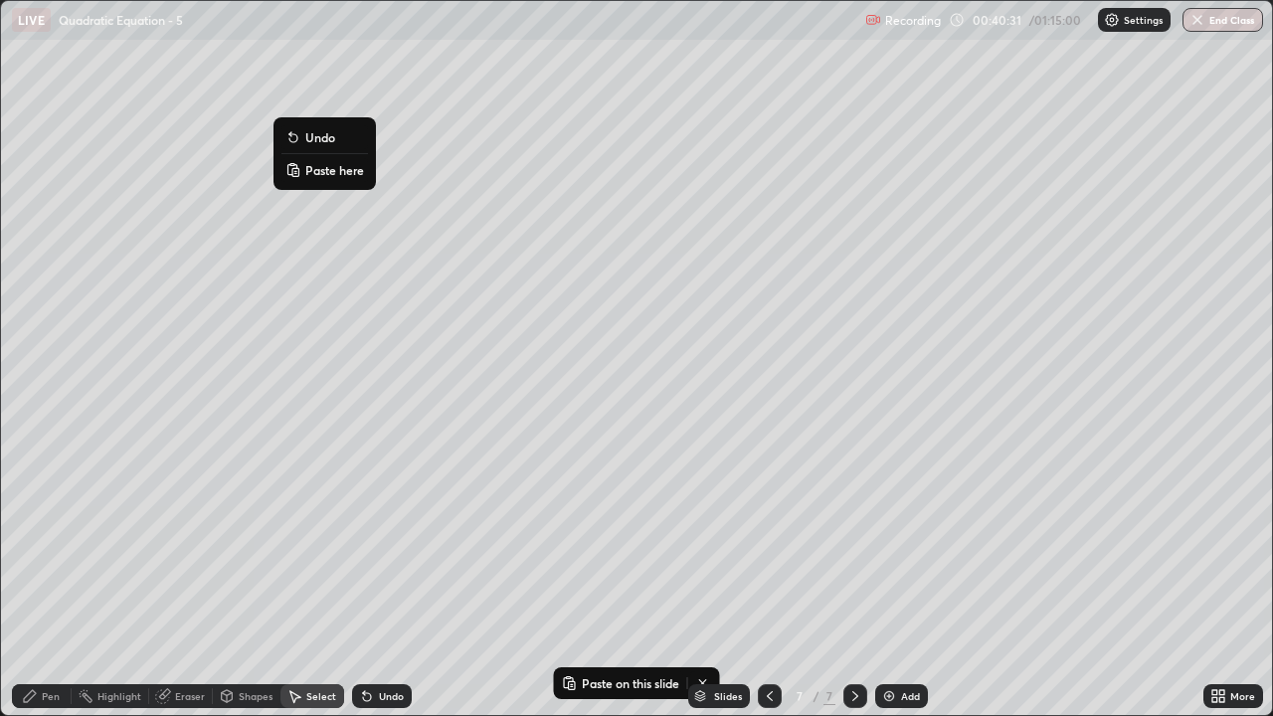
click at [332, 173] on p "Paste here" at bounding box center [334, 170] width 59 height 16
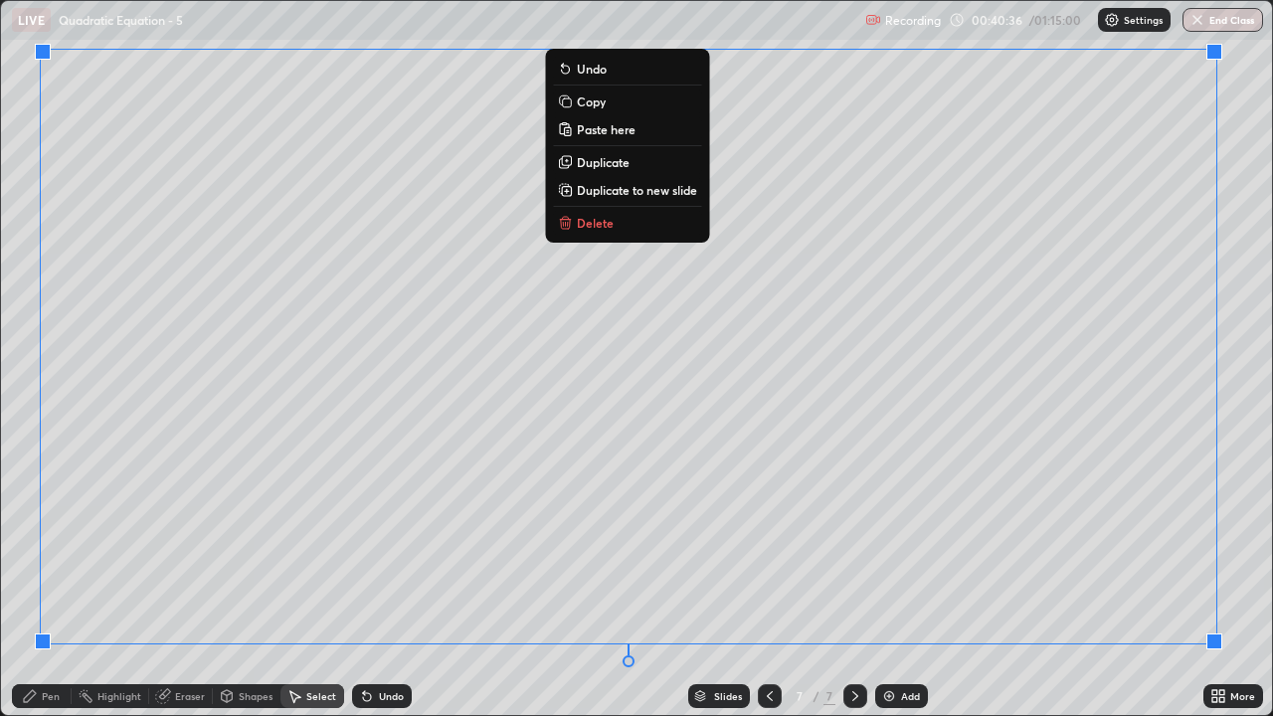
click at [42, 581] on div "Pen" at bounding box center [51, 696] width 18 height 10
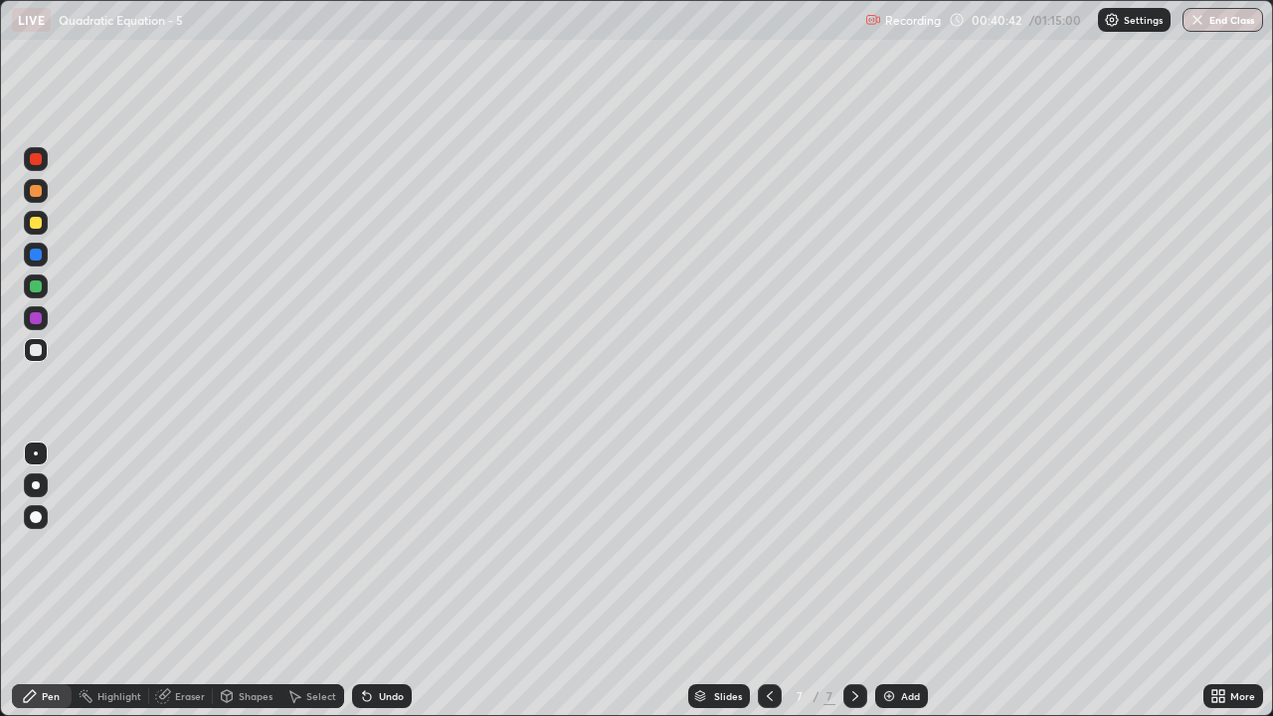
click at [314, 581] on div "Select" at bounding box center [321, 696] width 30 height 10
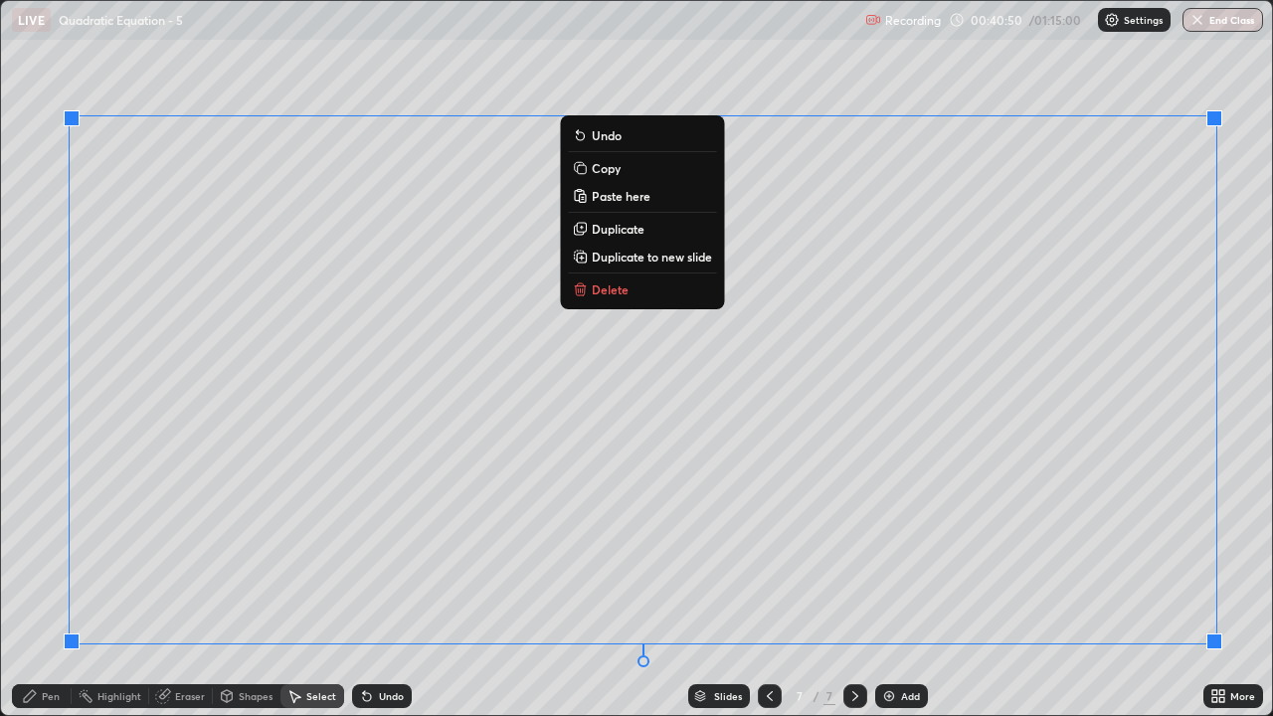
click at [614, 288] on p "Delete" at bounding box center [610, 290] width 37 height 16
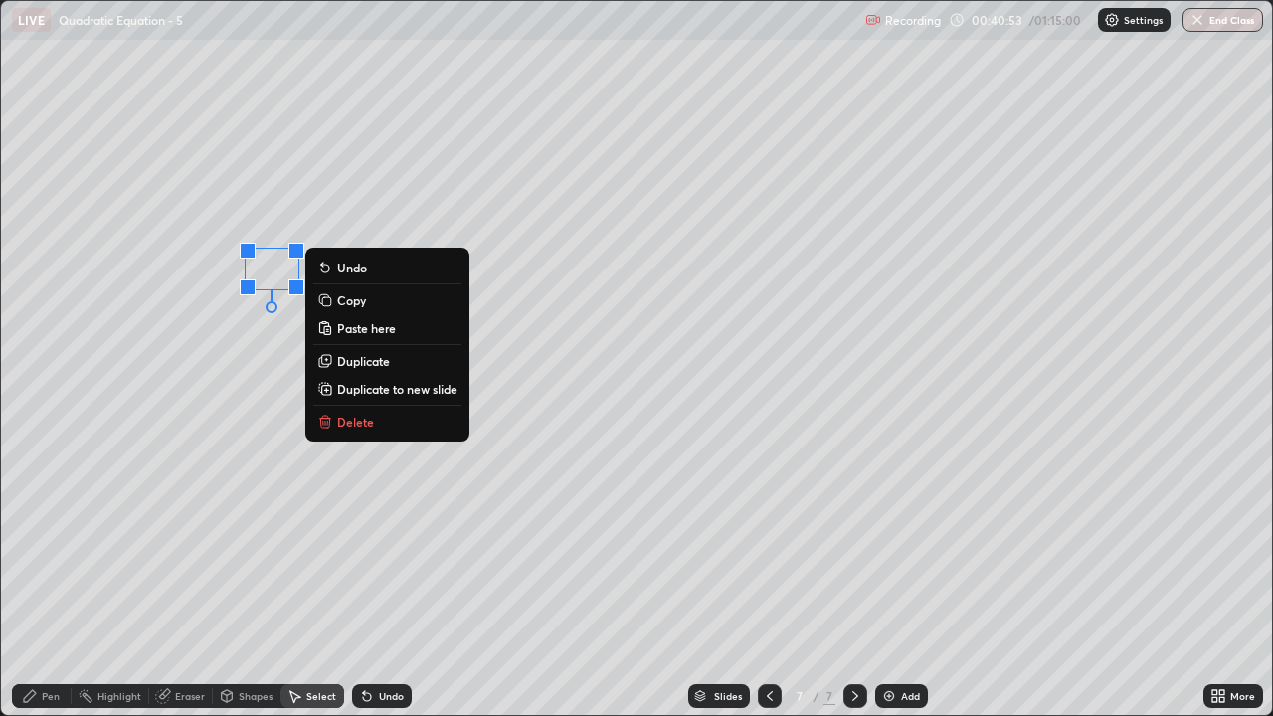
click at [355, 428] on p "Delete" at bounding box center [355, 422] width 37 height 16
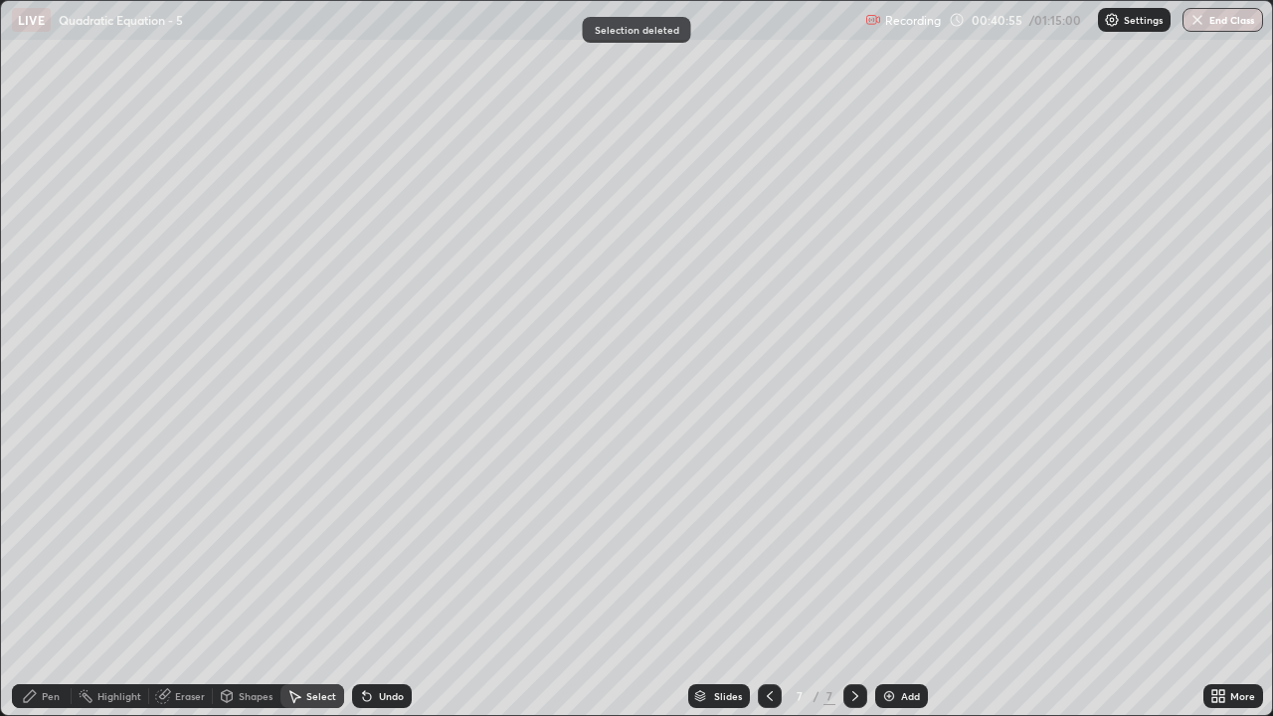
click at [49, 581] on div "Pen" at bounding box center [51, 696] width 18 height 10
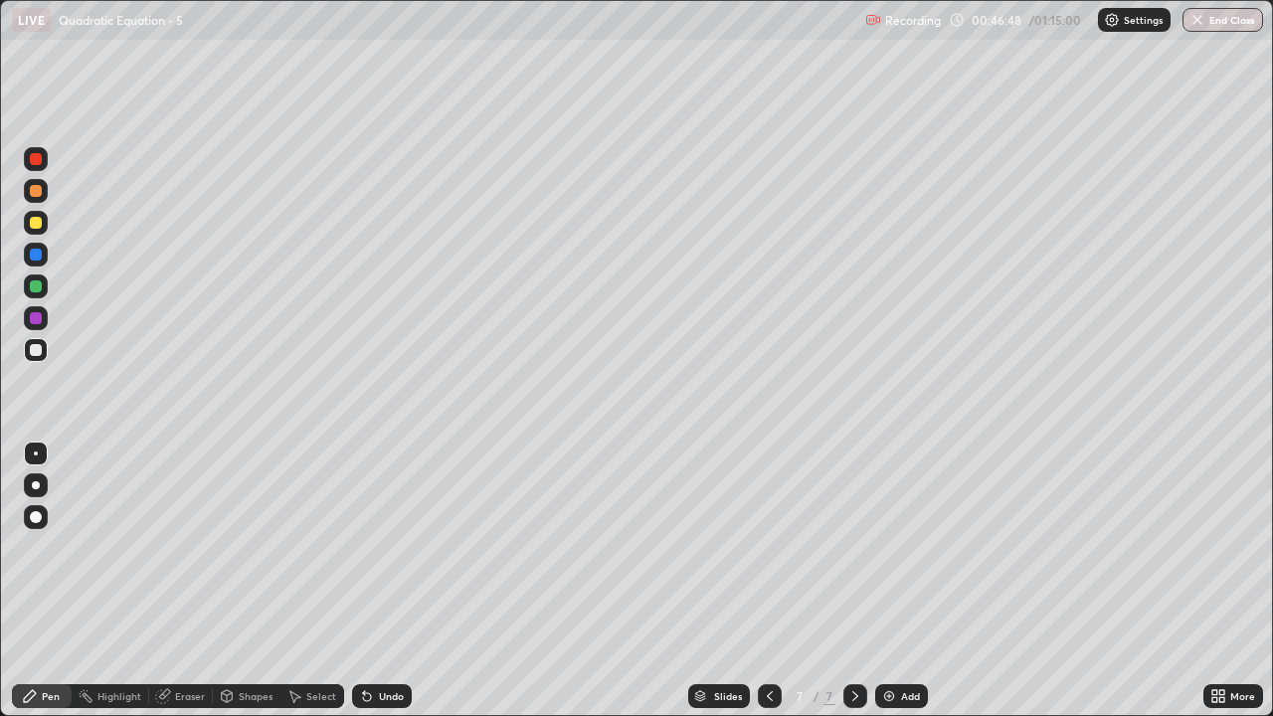
click at [385, 581] on div "Undo" at bounding box center [391, 696] width 25 height 10
click at [386, 581] on div "Undo" at bounding box center [391, 696] width 25 height 10
click at [313, 581] on div "Select" at bounding box center [321, 696] width 30 height 10
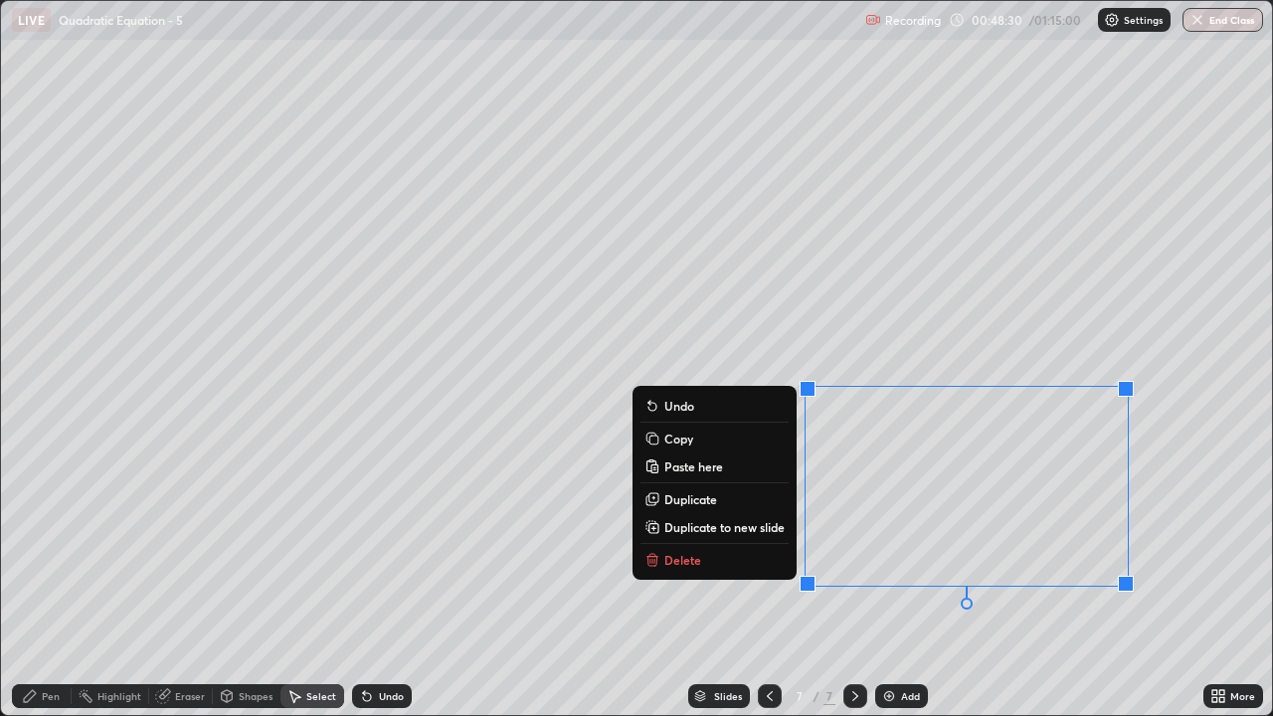
click at [672, 556] on p "Delete" at bounding box center [683, 560] width 37 height 16
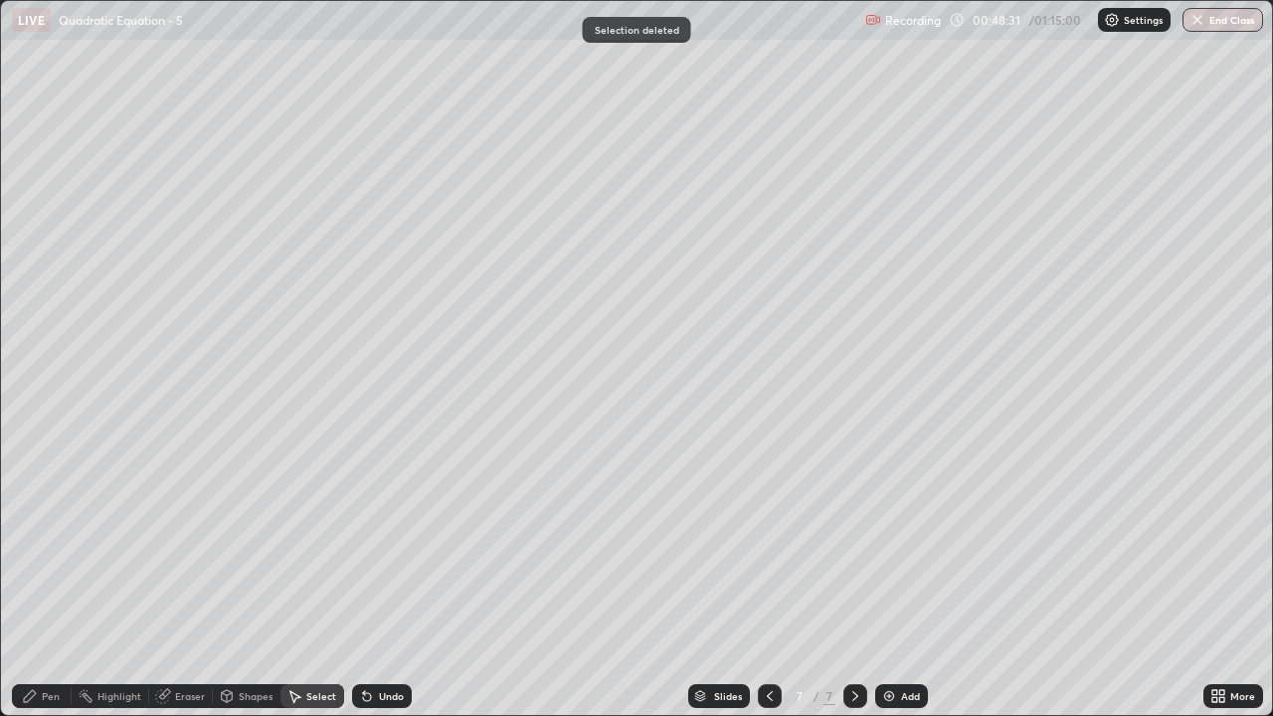
click at [42, 581] on div "Pen" at bounding box center [51, 696] width 18 height 10
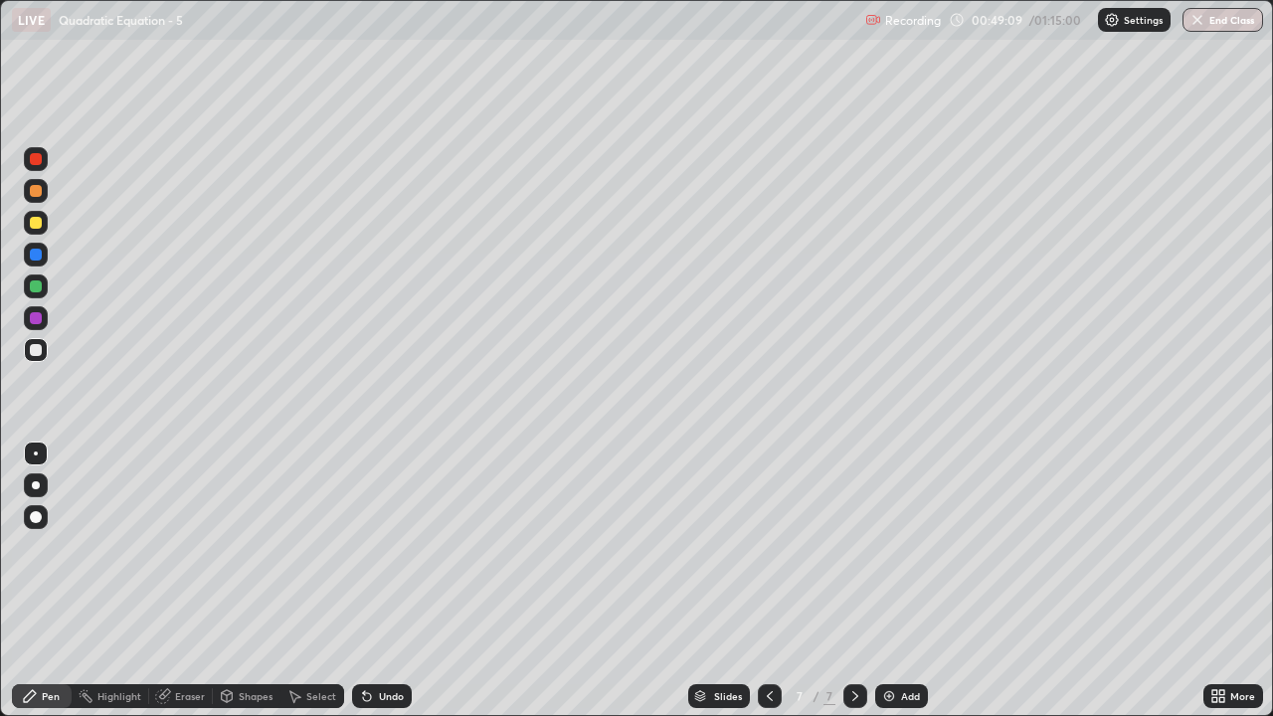
click at [901, 581] on div "Add" at bounding box center [910, 696] width 19 height 10
click at [381, 581] on div "Undo" at bounding box center [391, 696] width 25 height 10
click at [379, 581] on div "Undo" at bounding box center [391, 696] width 25 height 10
click at [380, 581] on div "Undo" at bounding box center [391, 696] width 25 height 10
click at [383, 581] on div "Undo" at bounding box center [391, 696] width 25 height 10
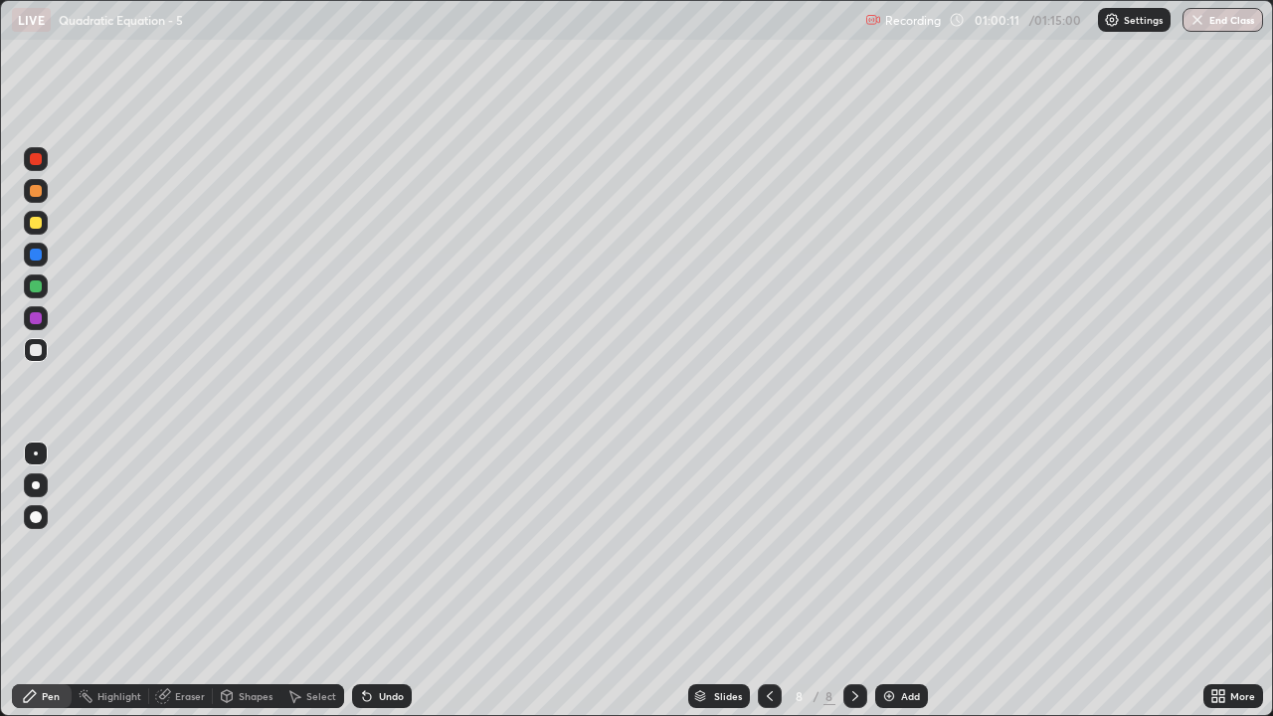
click at [390, 581] on div "Undo" at bounding box center [391, 696] width 25 height 10
click at [175, 581] on div "Eraser" at bounding box center [190, 696] width 30 height 10
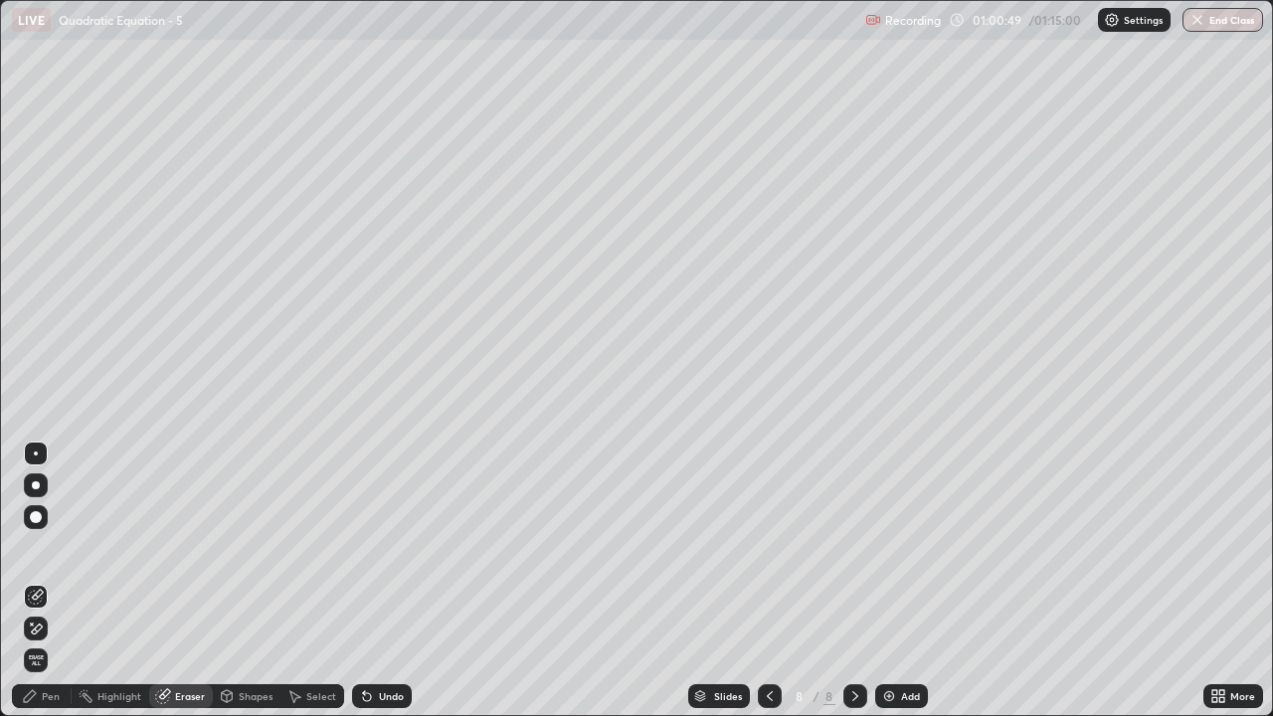
click at [34, 581] on icon at bounding box center [30, 696] width 16 height 16
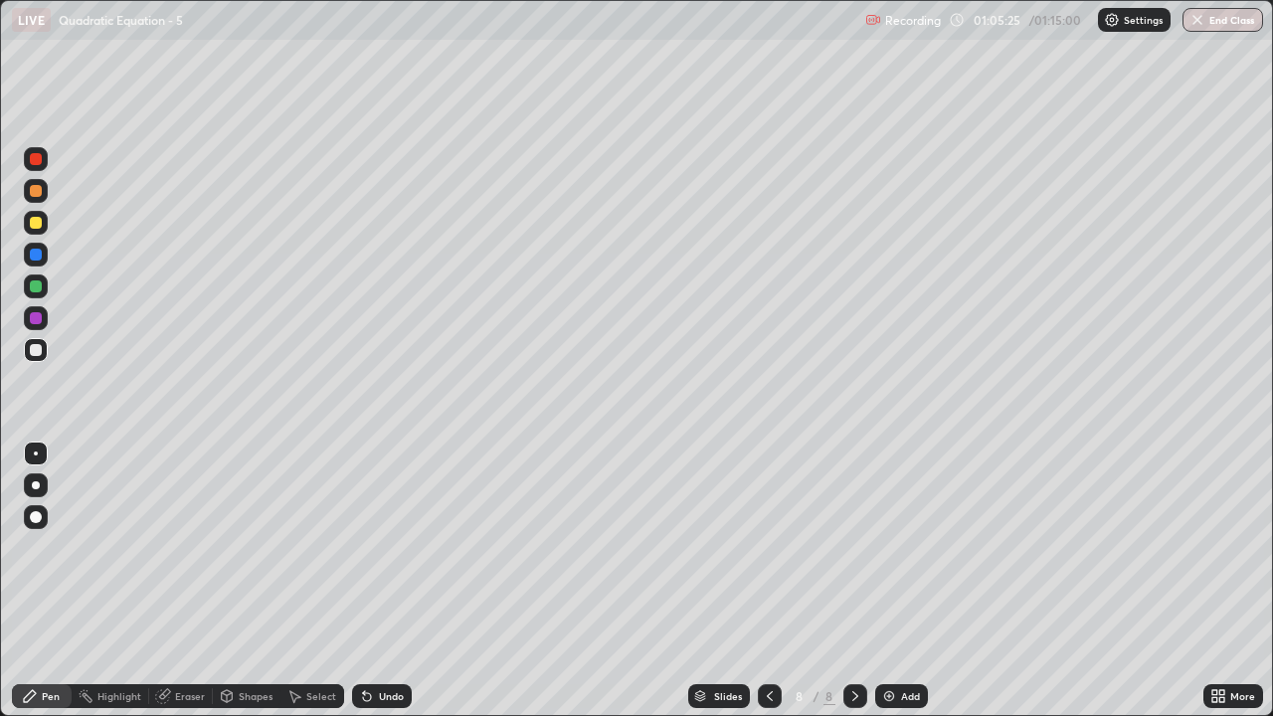
click at [910, 581] on div "Add" at bounding box center [901, 696] width 53 height 24
click at [1219, 581] on icon at bounding box center [1219, 696] width 16 height 16
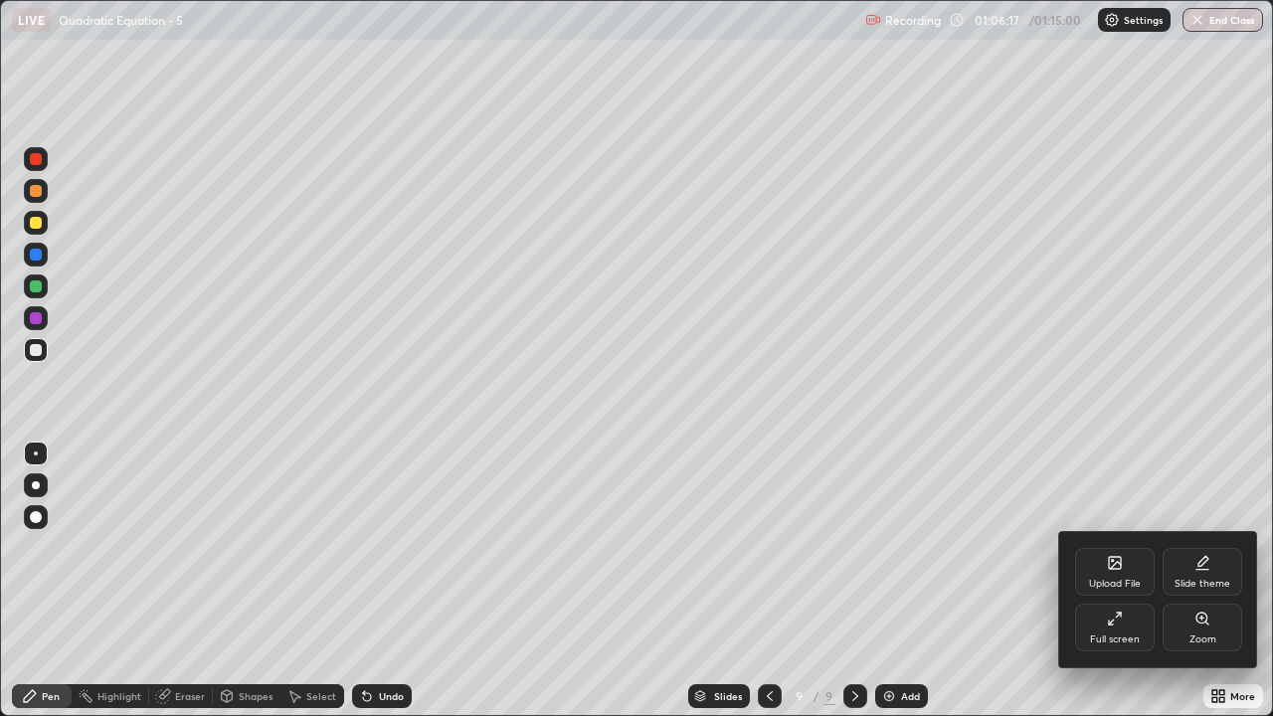
click at [1112, 581] on icon at bounding box center [1115, 619] width 16 height 16
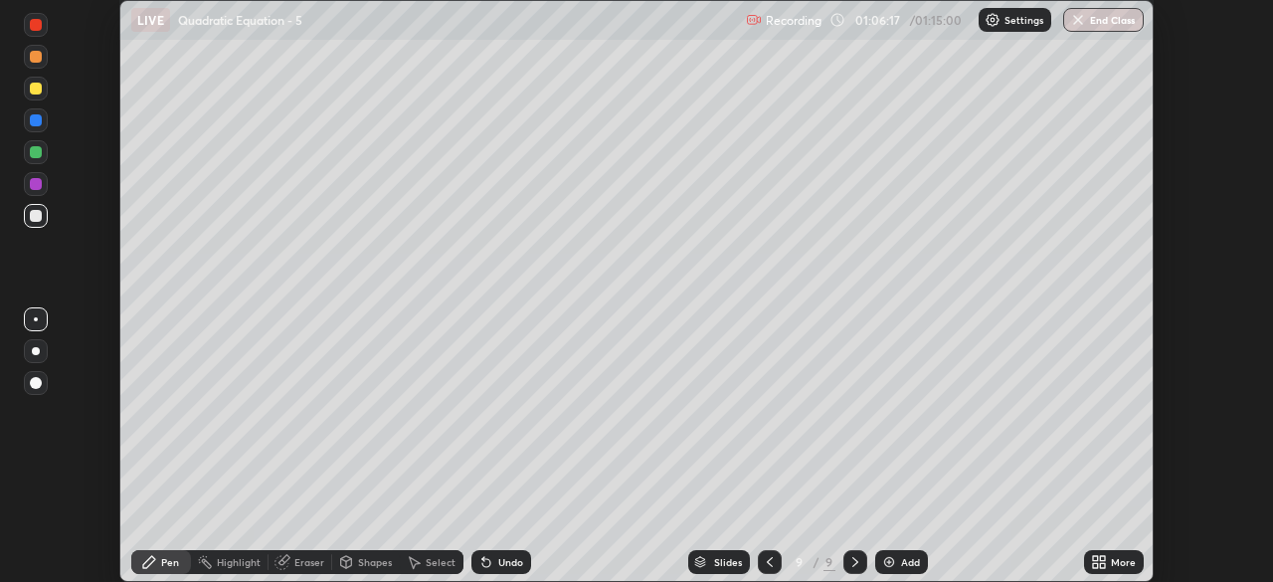
scroll to position [98902, 98211]
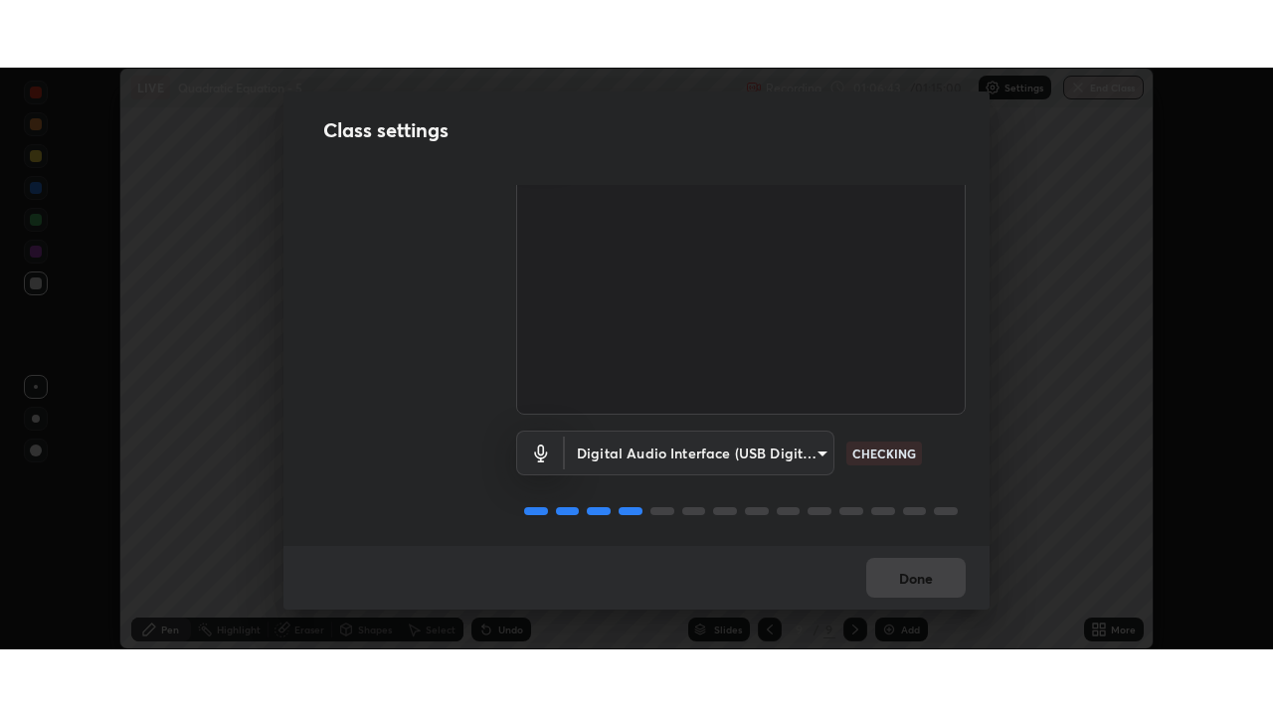
scroll to position [91, 0]
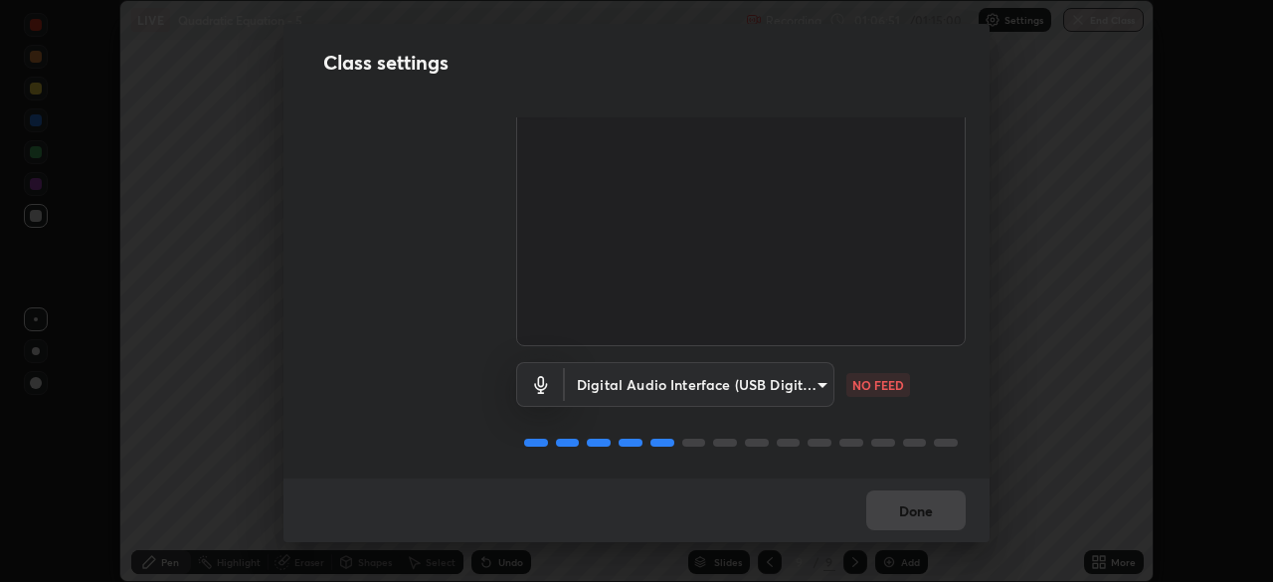
click at [804, 374] on body "Erase all LIVE Quadratic Equation - 5 Recording 01:06:51 / 01:15:00 Settings En…" at bounding box center [636, 291] width 1273 height 582
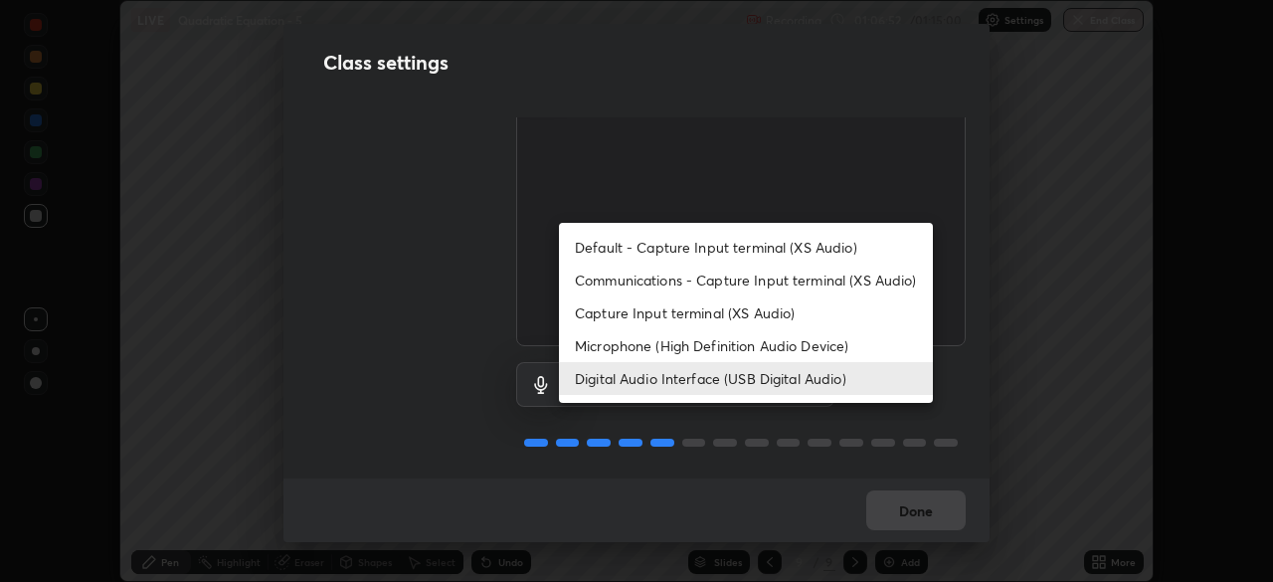
click at [797, 345] on li "Microphone (High Definition Audio Device)" at bounding box center [746, 345] width 374 height 33
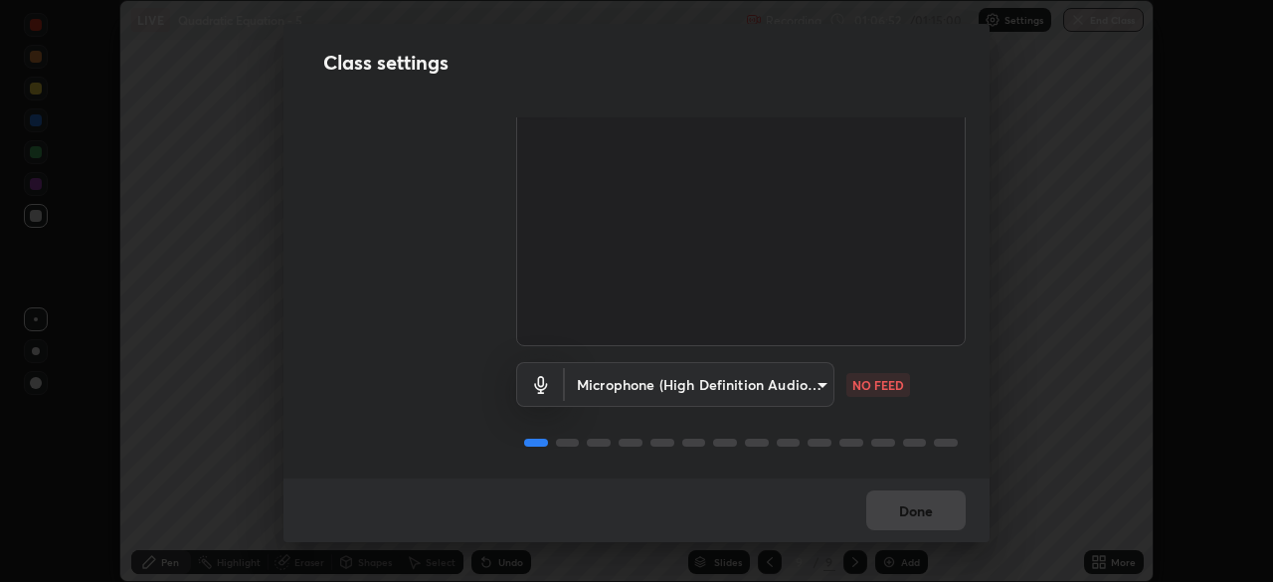
click at [802, 381] on body "Erase all LIVE Quadratic Equation - 5 Recording 01:06:52 / 01:15:00 Settings En…" at bounding box center [636, 291] width 1273 height 582
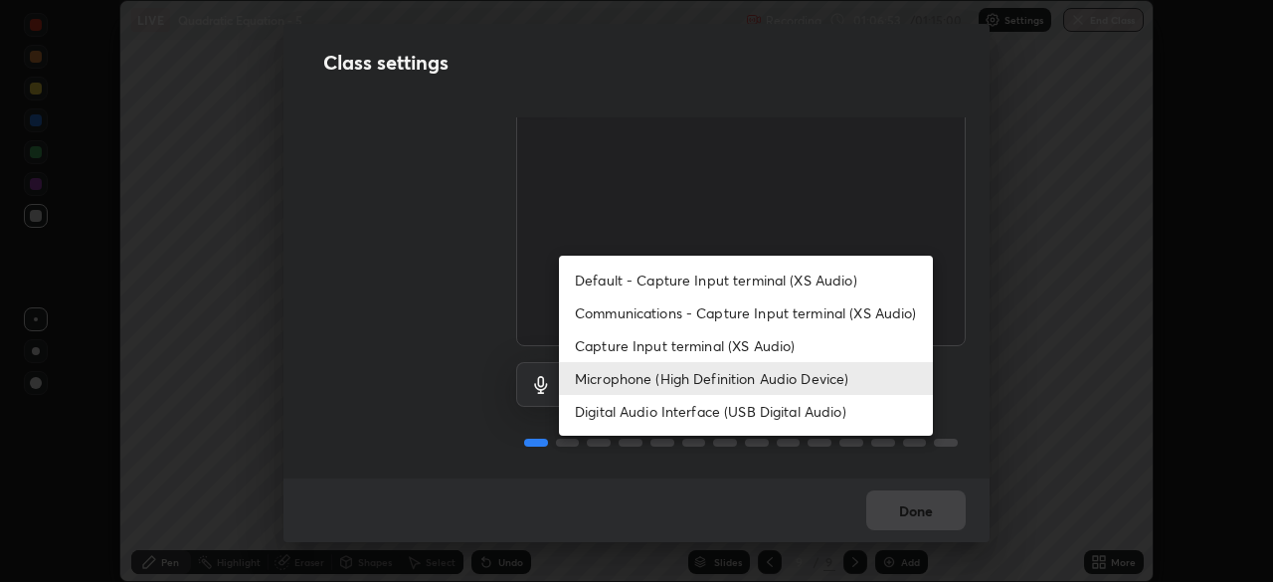
click at [798, 378] on li "Microphone (High Definition Audio Device)" at bounding box center [746, 378] width 374 height 33
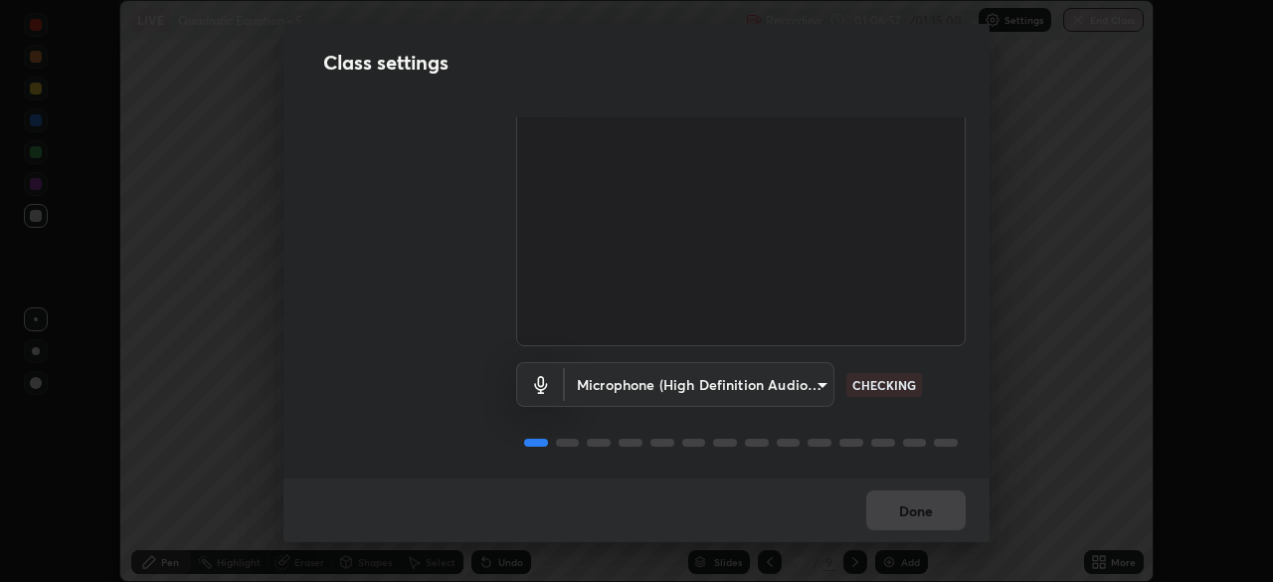
click at [814, 383] on body "Erase all LIVE Quadratic Equation - 5 Recording 01:06:57 / 01:15:00 Settings En…" at bounding box center [636, 291] width 1273 height 582
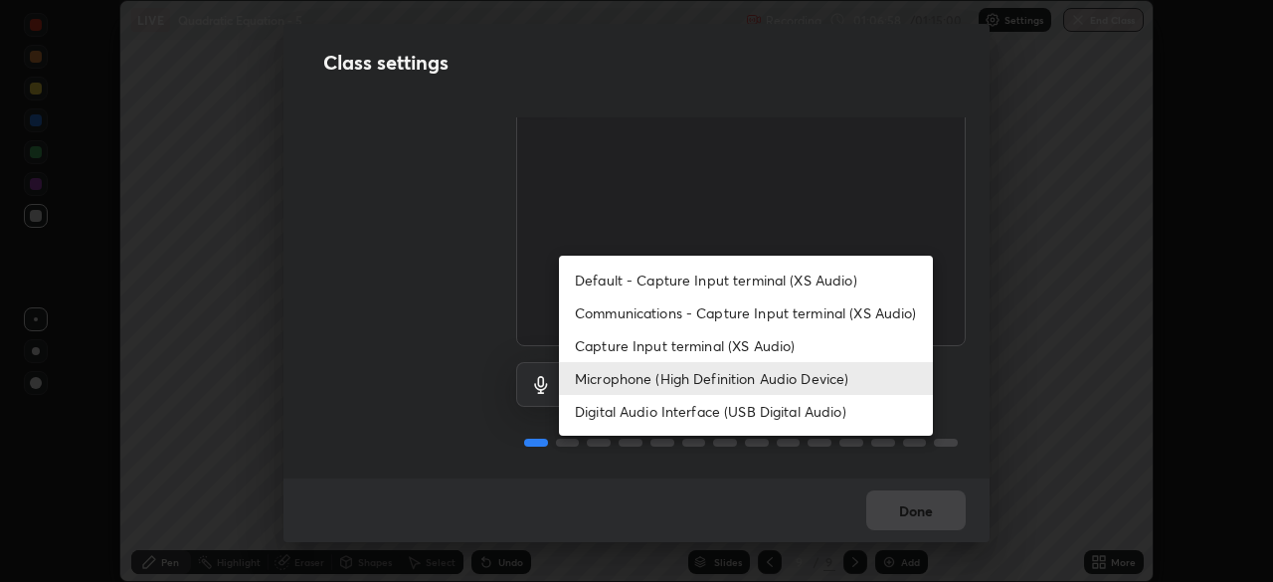
click at [800, 414] on li "Digital Audio Interface (USB Digital Audio)" at bounding box center [746, 411] width 374 height 33
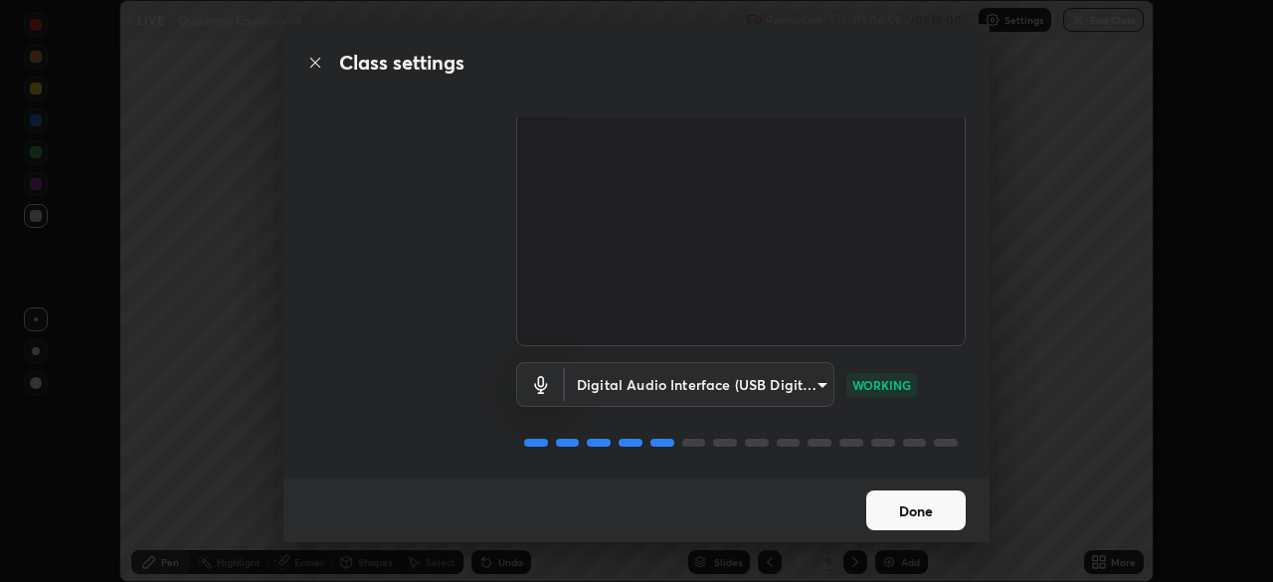
click at [801, 382] on body "Erase all LIVE Quadratic Equation - 5 Recording 01:06:59 / 01:15:00 Settings En…" at bounding box center [636, 291] width 1273 height 582
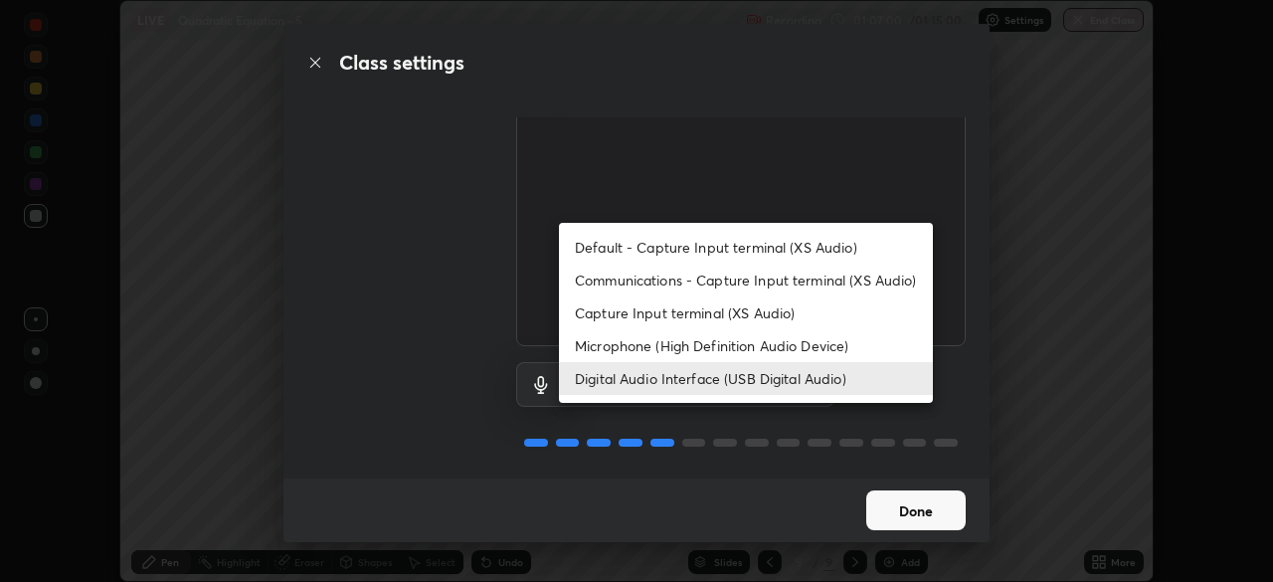
click at [804, 355] on li "Microphone (High Definition Audio Device)" at bounding box center [746, 345] width 374 height 33
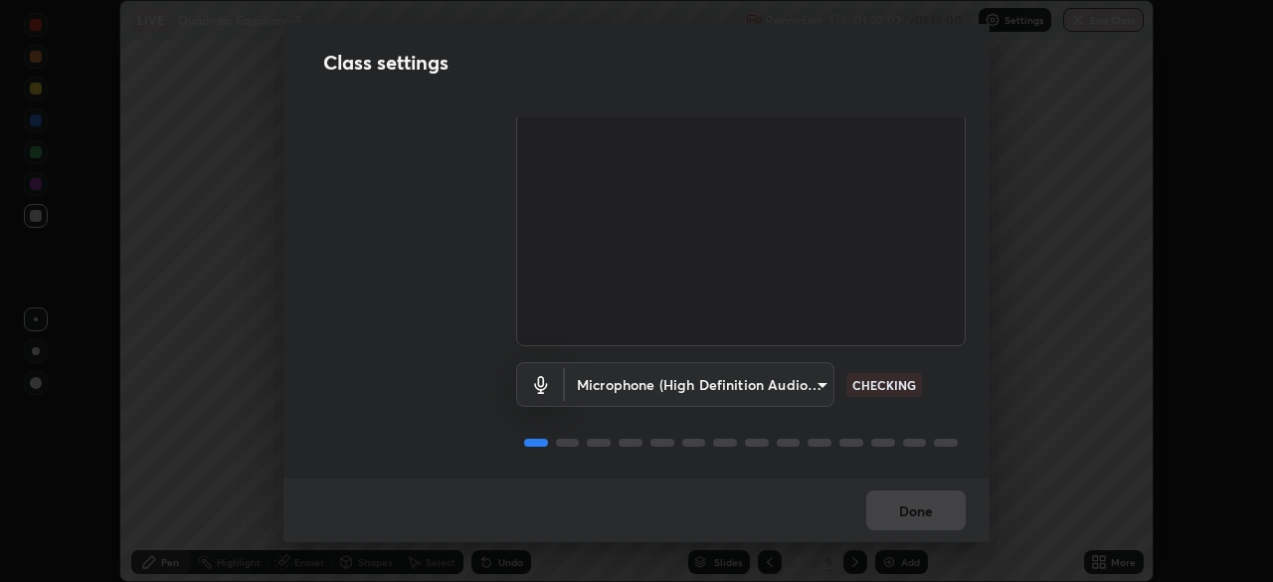
click at [798, 382] on body "Erase all LIVE Quadratic Equation - 5 Recording 01:07:02 / 01:15:00 Settings En…" at bounding box center [636, 291] width 1273 height 582
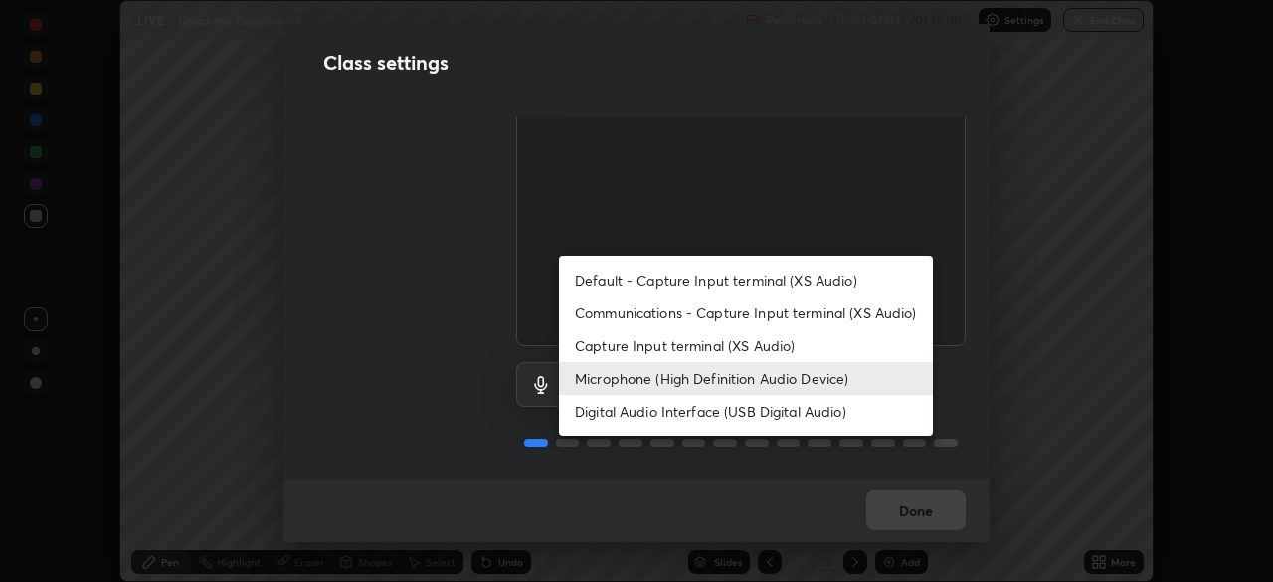
click at [794, 413] on li "Digital Audio Interface (USB Digital Audio)" at bounding box center [746, 411] width 374 height 33
type input "c108463416e0f654911d3f2d5d8dc70540b561df972e8d28c90434f423b2e045"
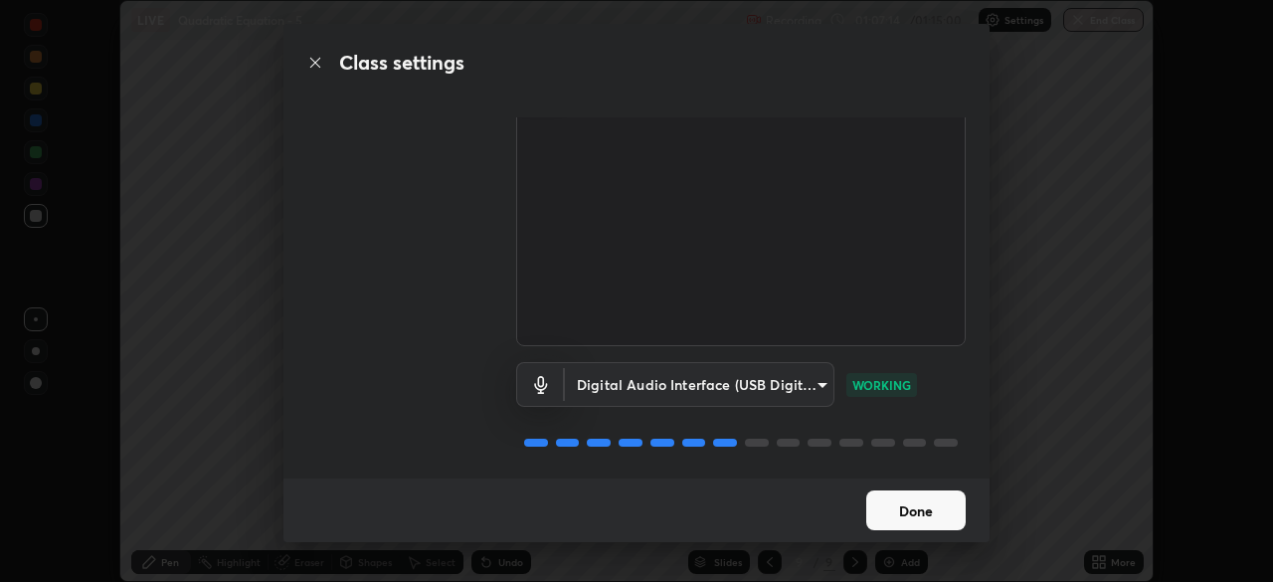
click at [878, 502] on button "Done" at bounding box center [916, 510] width 99 height 40
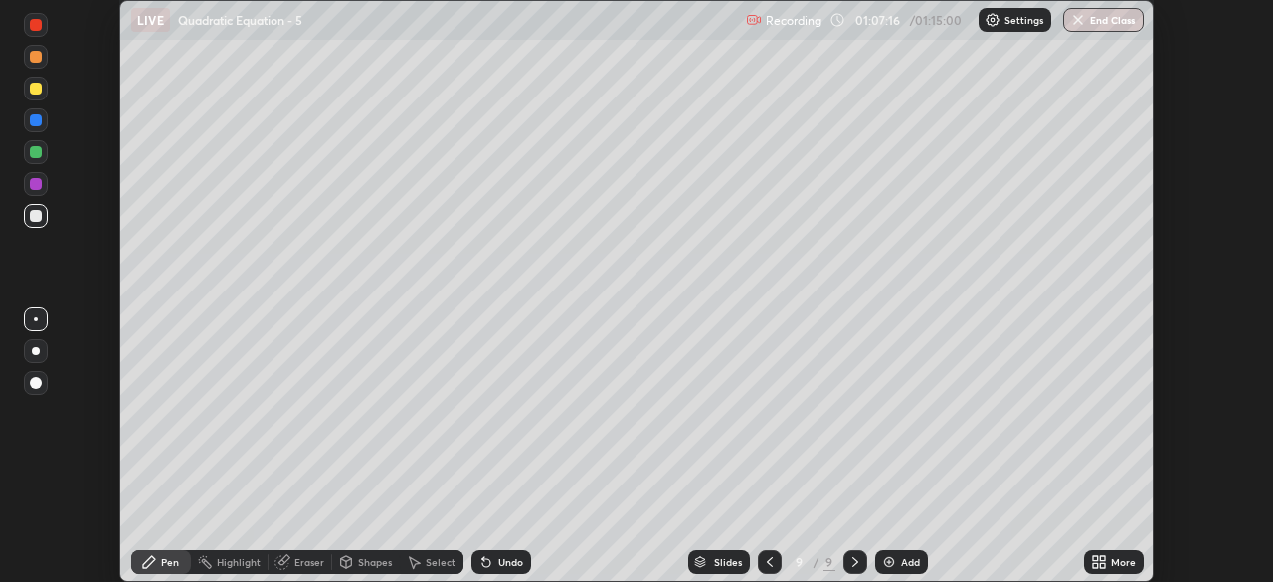
click at [1101, 560] on icon at bounding box center [1102, 558] width 5 height 5
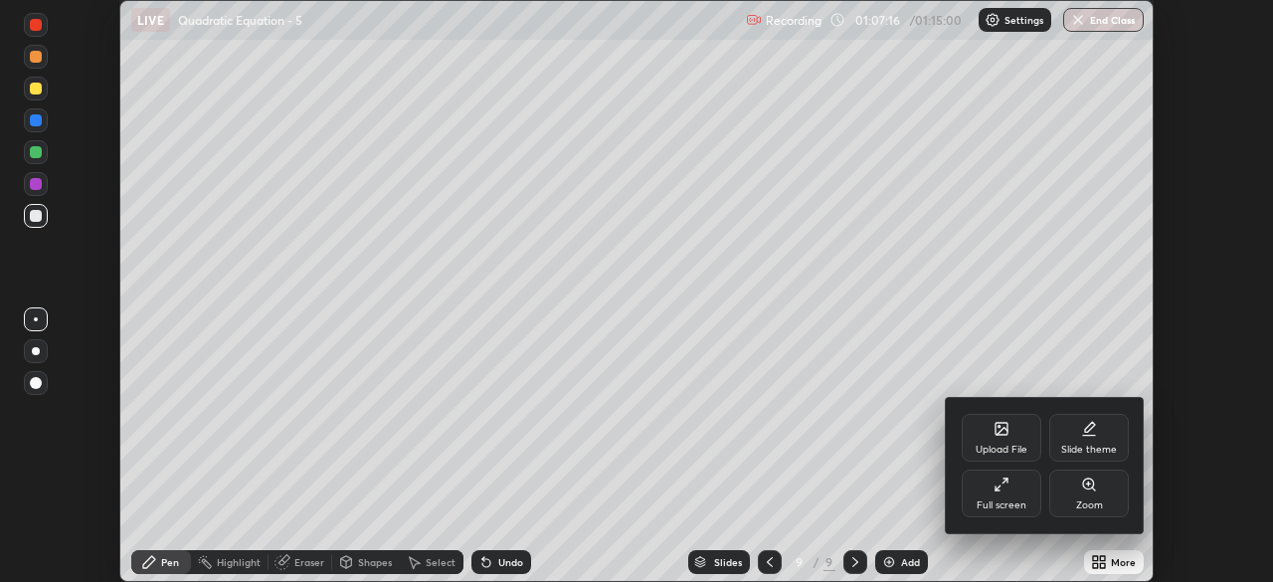
click at [1017, 491] on div "Full screen" at bounding box center [1002, 494] width 80 height 48
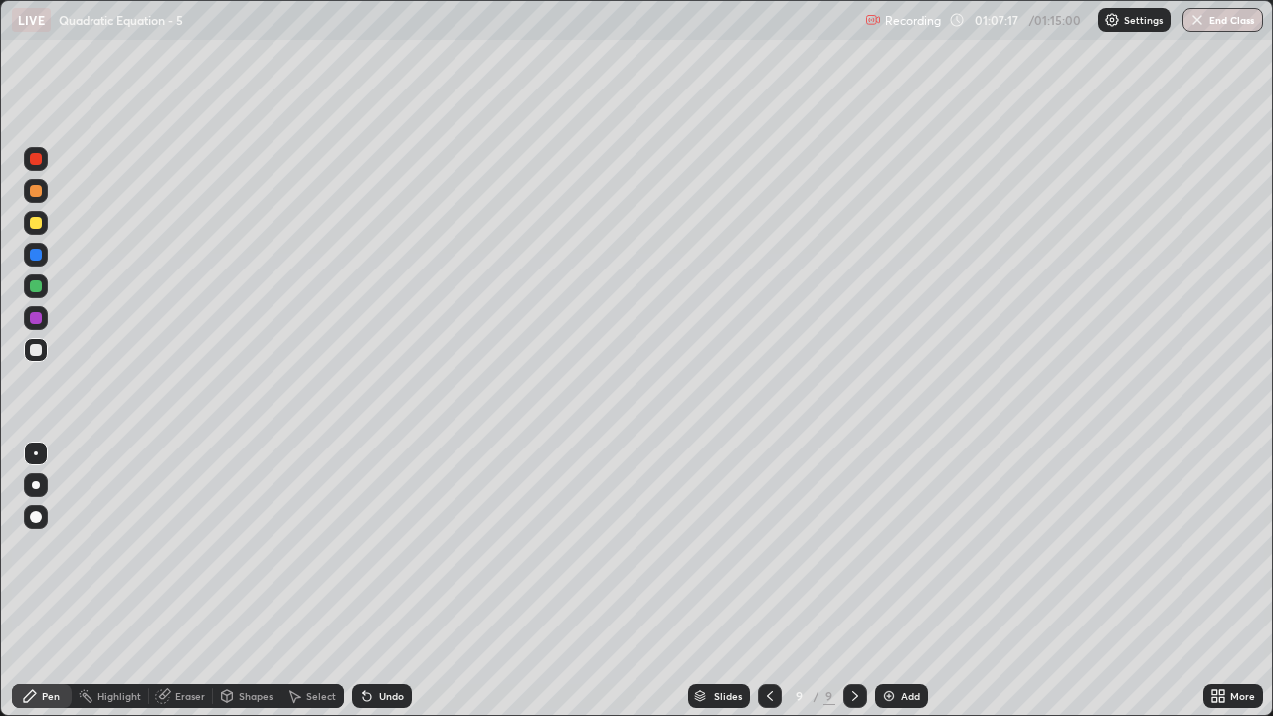
scroll to position [716, 1273]
click at [375, 581] on div "Undo" at bounding box center [382, 696] width 60 height 24
click at [371, 581] on icon at bounding box center [367, 696] width 16 height 16
click at [380, 581] on div "Undo" at bounding box center [382, 696] width 60 height 24
click at [379, 581] on div "Undo" at bounding box center [391, 696] width 25 height 10
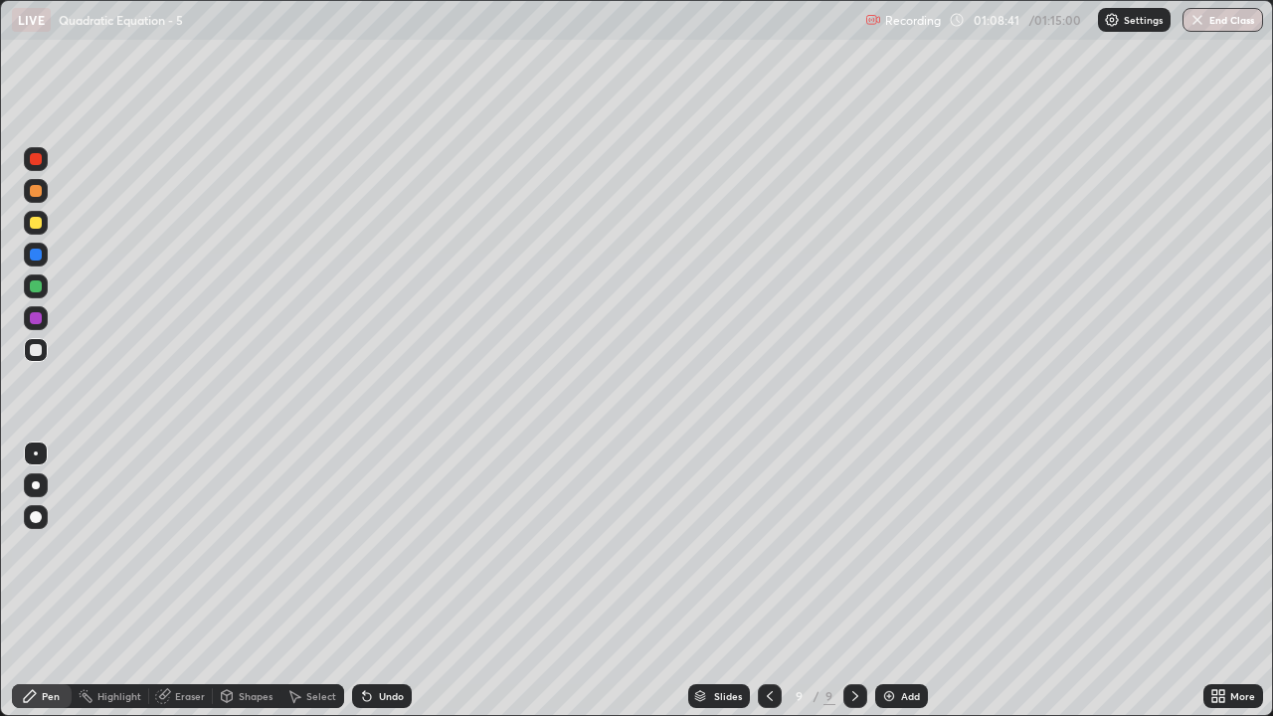
click at [374, 581] on div "Undo" at bounding box center [382, 696] width 60 height 24
click at [390, 581] on div "Undo" at bounding box center [391, 696] width 25 height 10
click at [389, 581] on div "Undo" at bounding box center [391, 696] width 25 height 10
click at [387, 581] on div "Undo" at bounding box center [391, 696] width 25 height 10
click at [888, 581] on img at bounding box center [889, 696] width 16 height 16
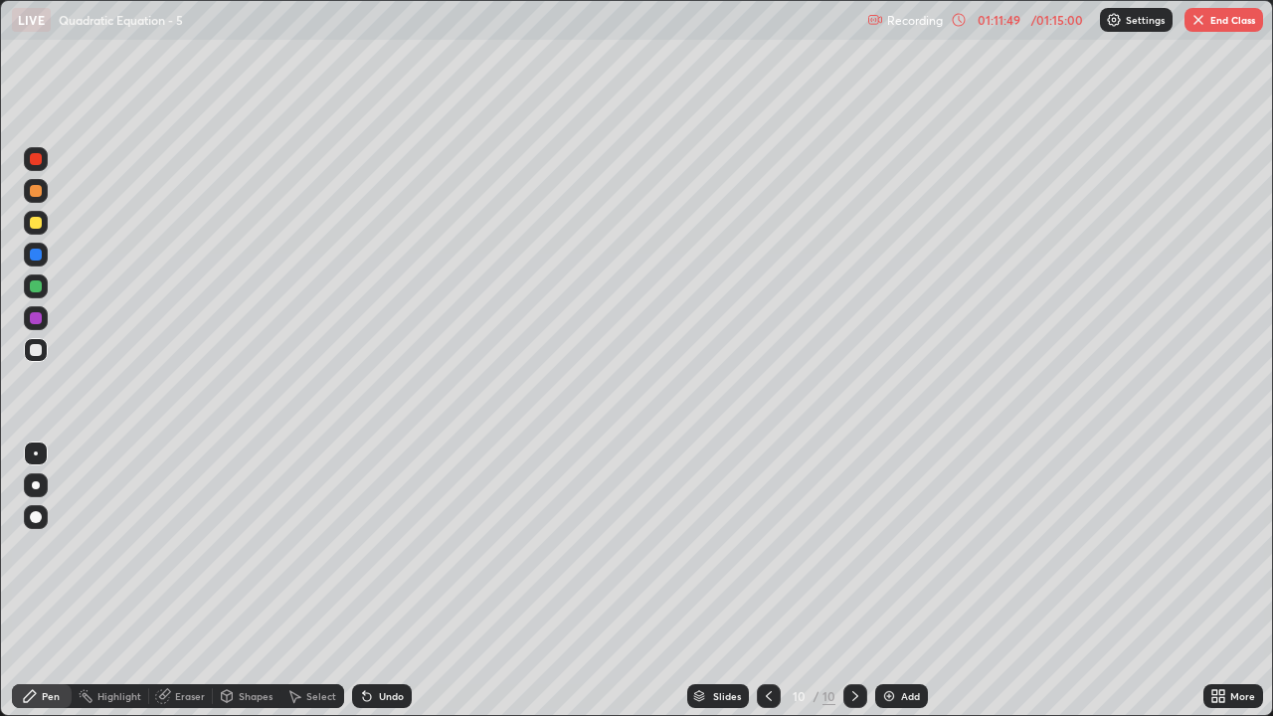
click at [37, 222] on div at bounding box center [36, 223] width 12 height 12
click at [1199, 16] on img "button" at bounding box center [1199, 20] width 16 height 16
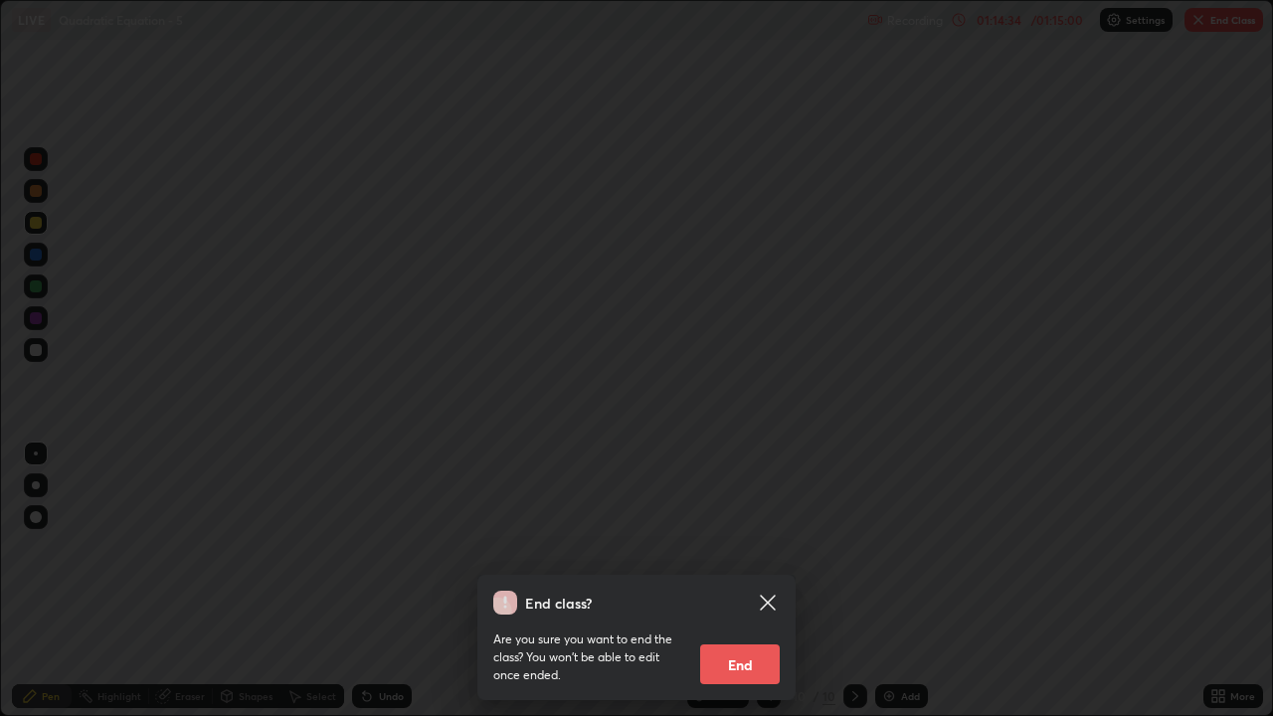
click at [744, 581] on button "End" at bounding box center [740, 665] width 80 height 40
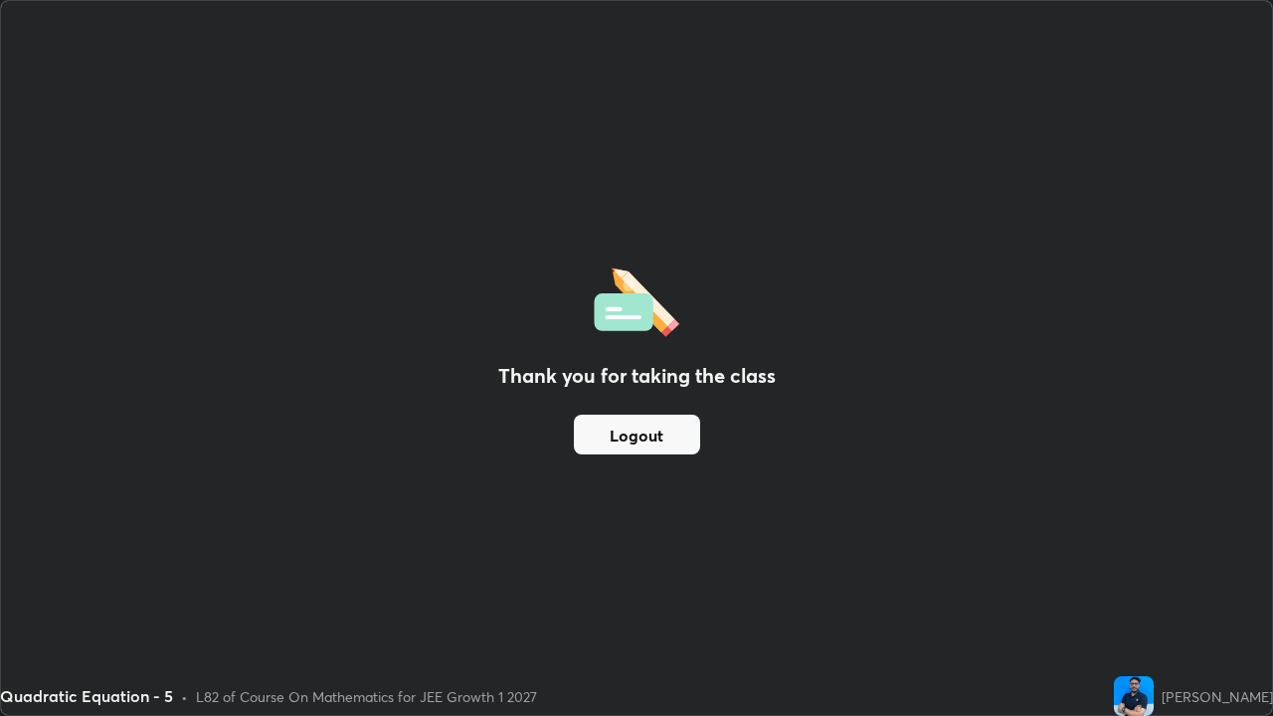
click at [629, 440] on button "Logout" at bounding box center [637, 435] width 126 height 40
